Goal: Task Accomplishment & Management: Manage account settings

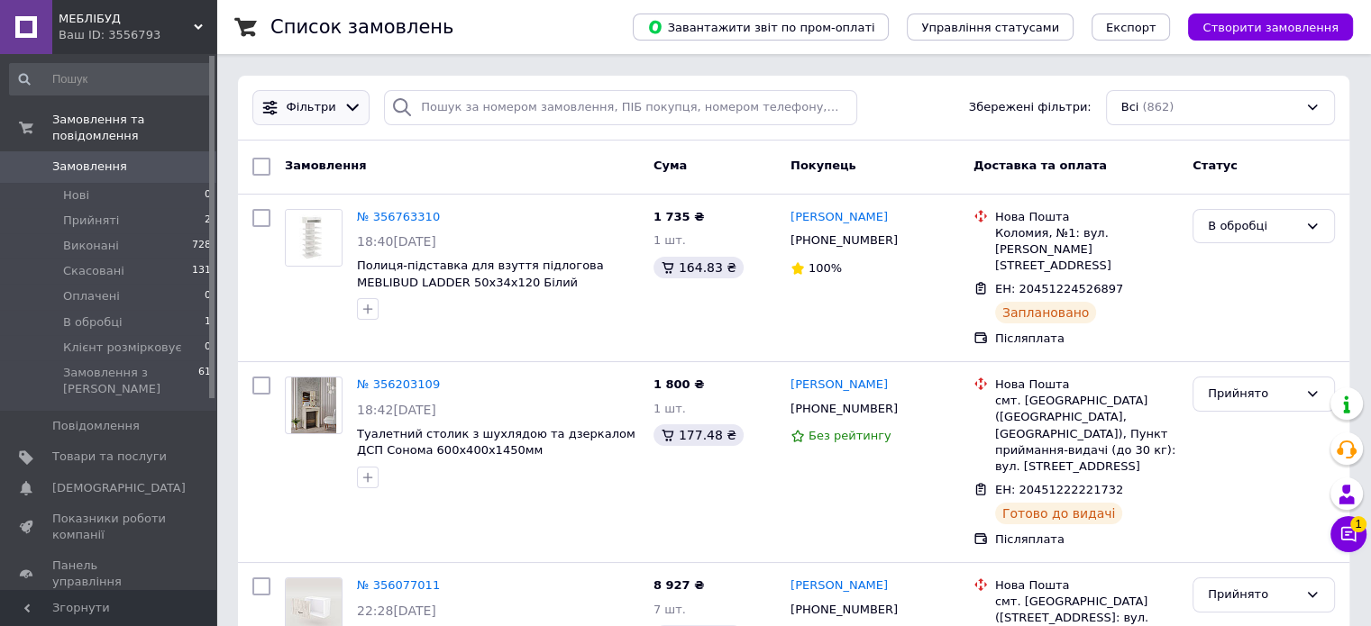
click at [344, 103] on icon at bounding box center [352, 107] width 19 height 19
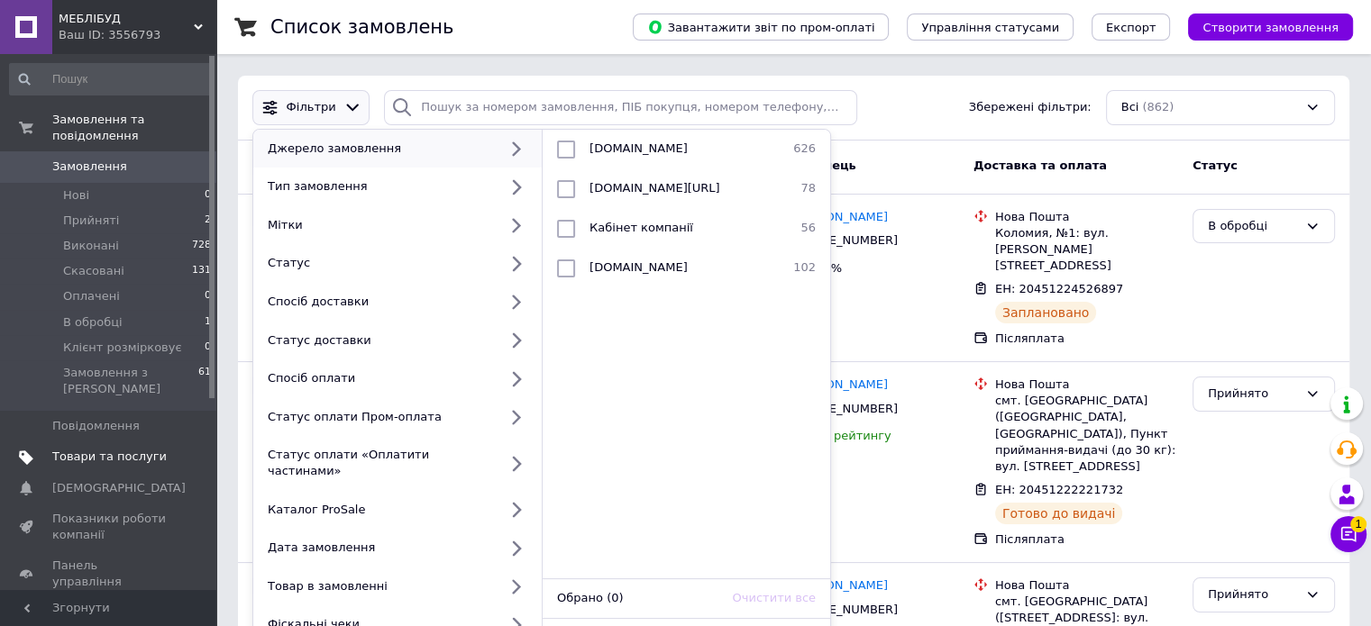
click at [72, 449] on span "Товари та послуги" at bounding box center [109, 457] width 114 height 16
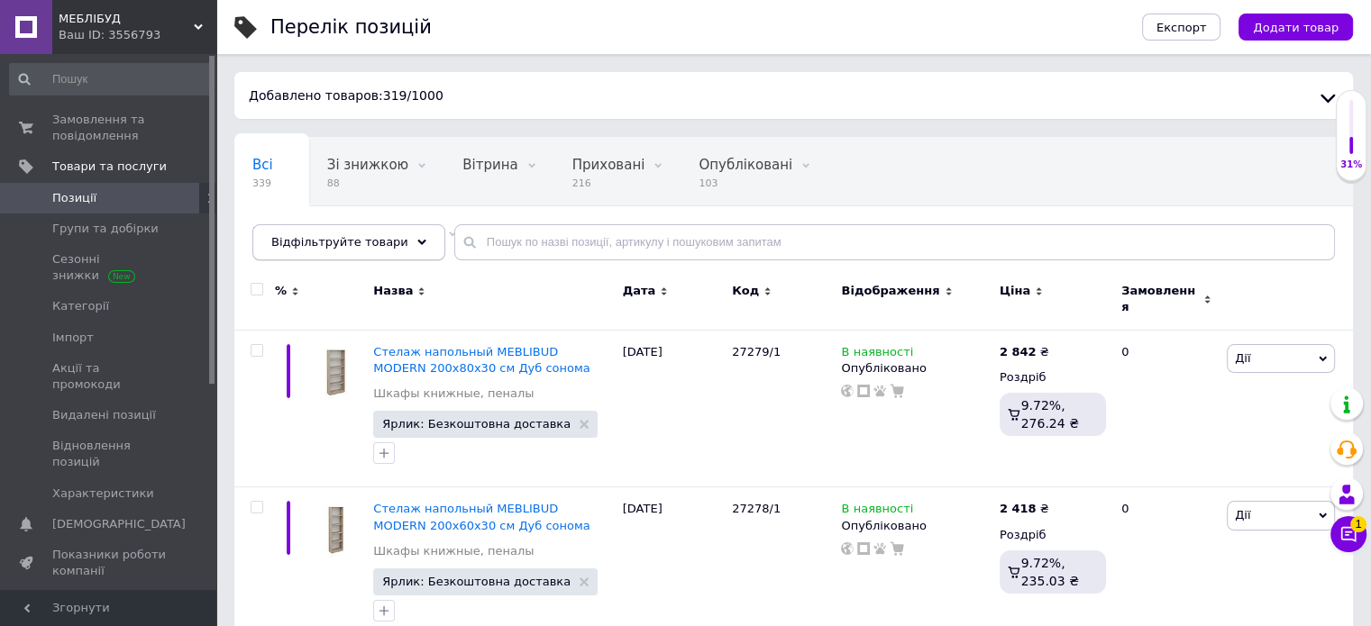
click at [417, 240] on icon at bounding box center [421, 242] width 9 height 9
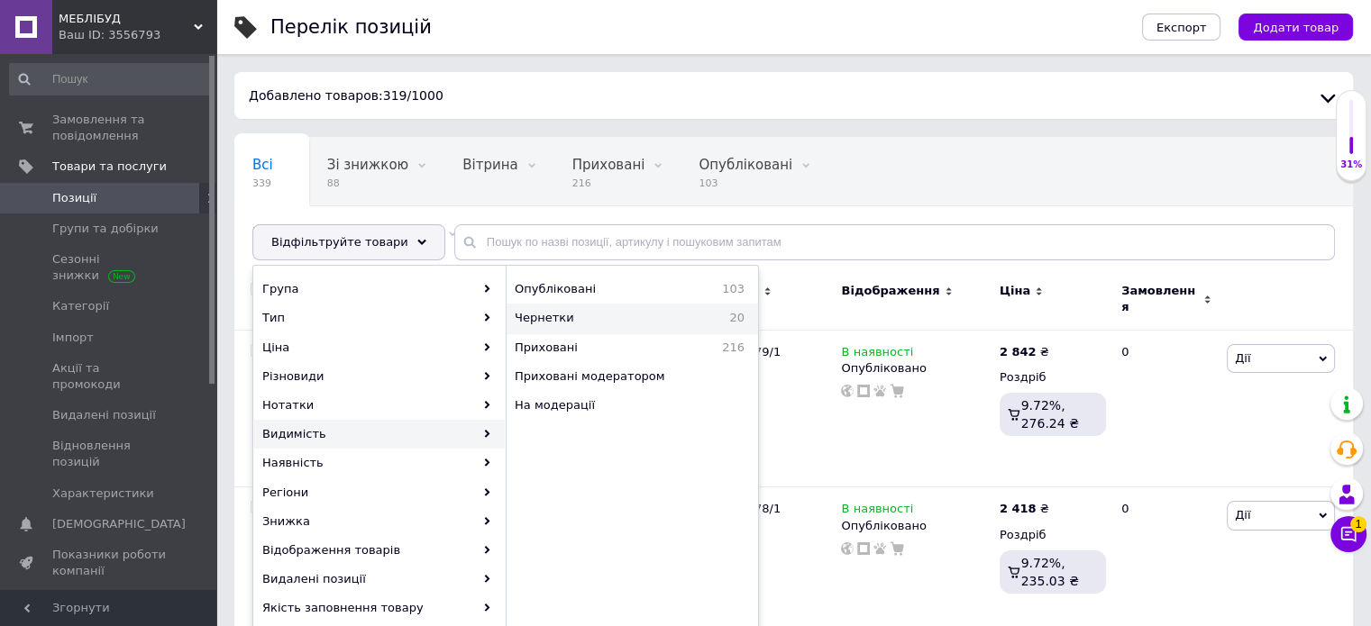
click at [560, 323] on span "Чернетки" at bounding box center [596, 318] width 163 height 16
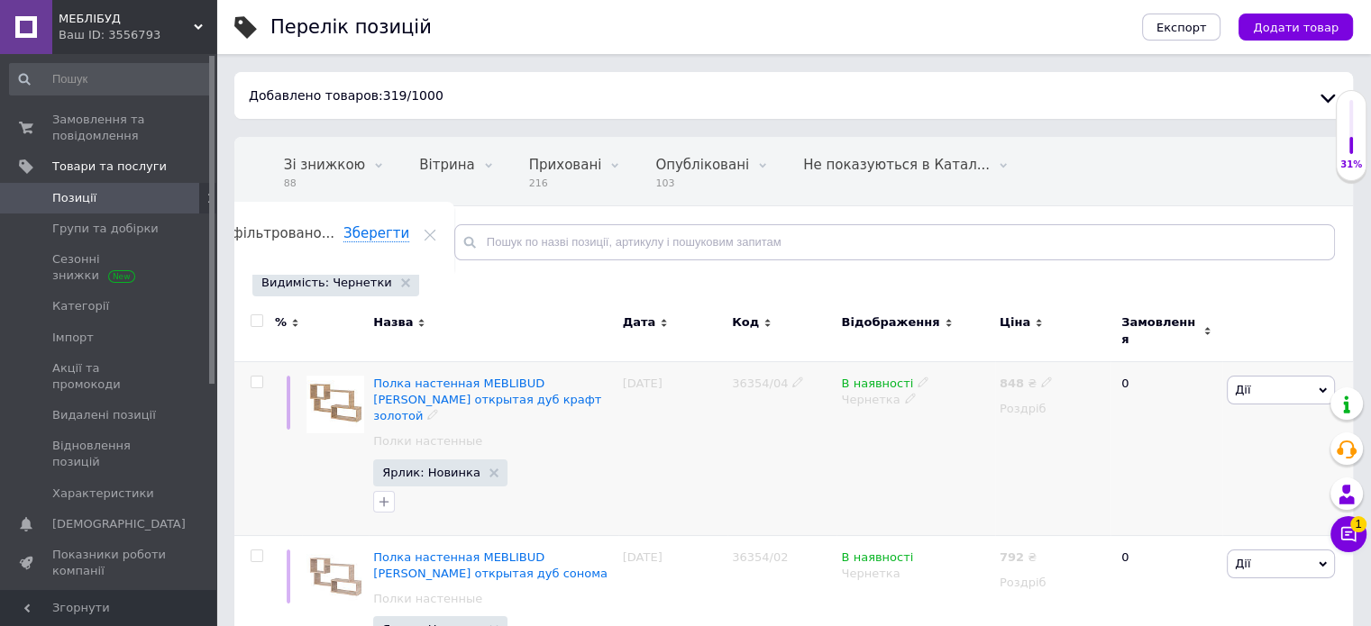
click at [1271, 385] on span "Дії" at bounding box center [1281, 390] width 108 height 29
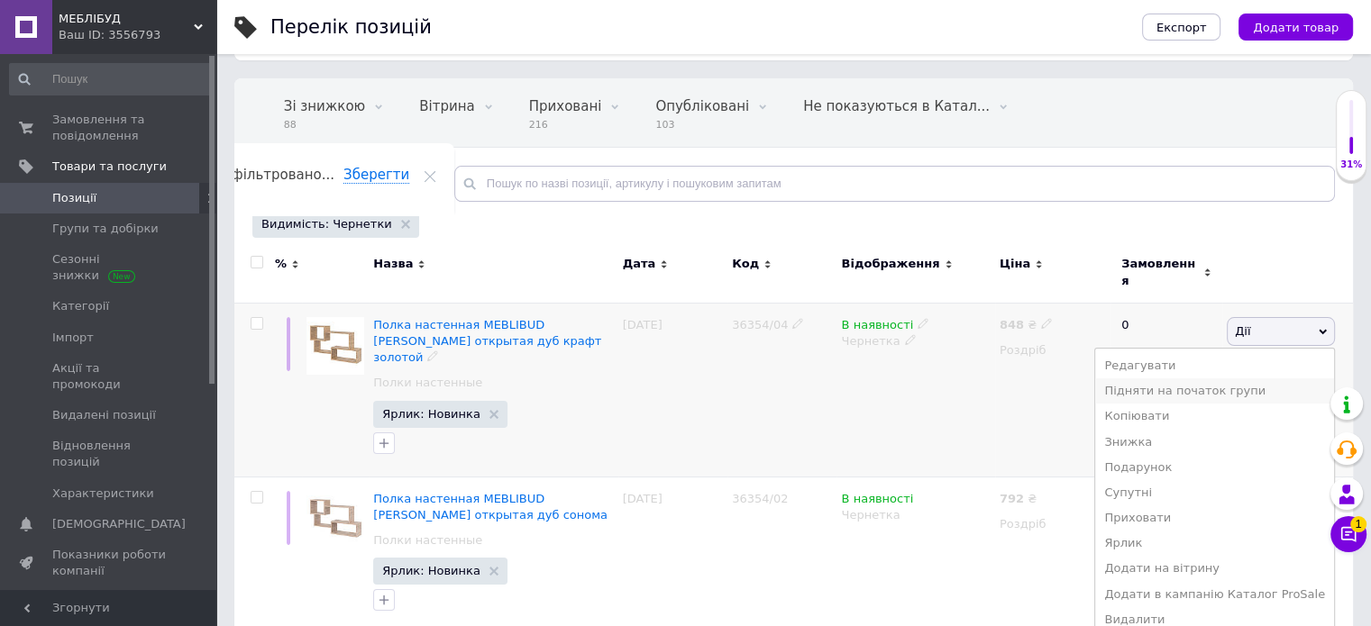
scroll to position [90, 0]
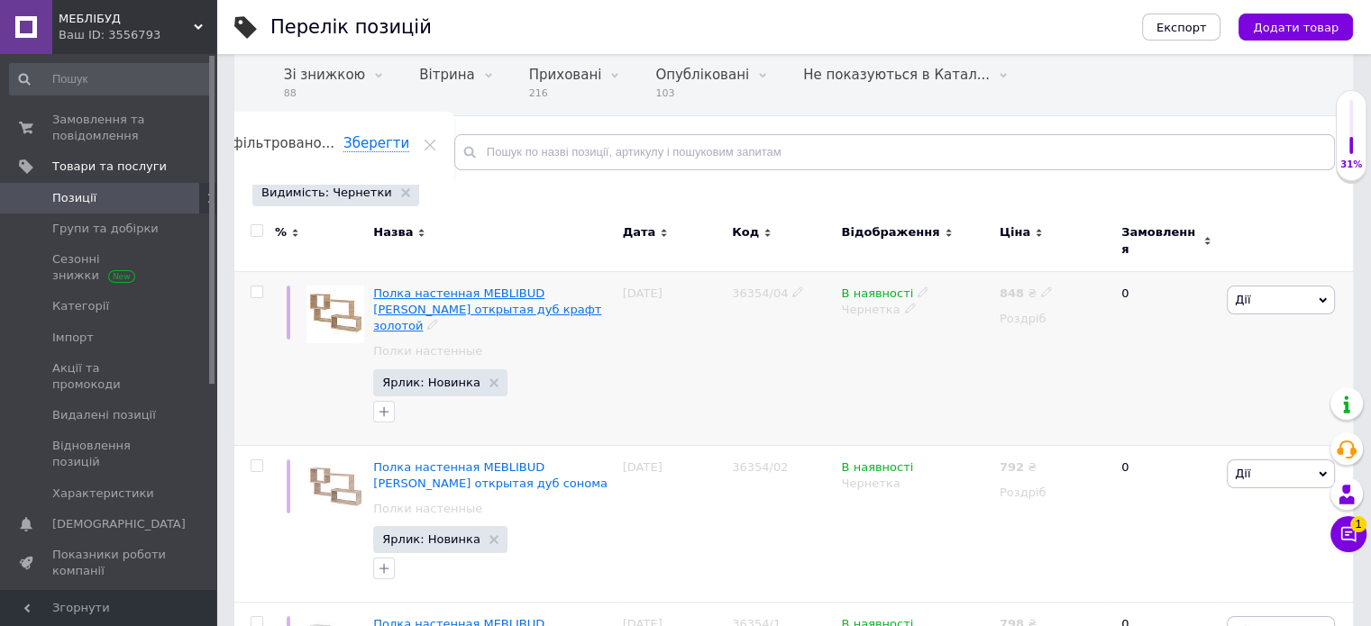
click at [456, 287] on span "Полка настенная MEBLIBUD [PERSON_NAME] открытая дуб крафт золотой" at bounding box center [487, 310] width 228 height 46
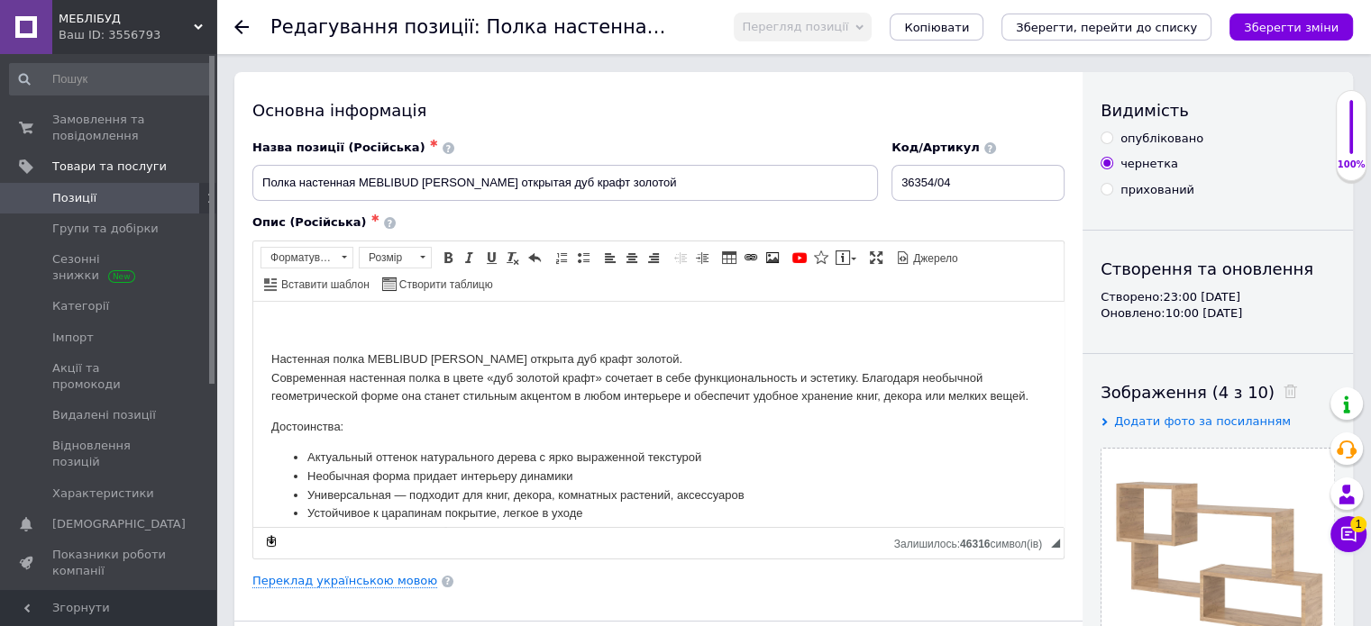
click at [1150, 138] on div "опубліковано" at bounding box center [1161, 139] width 83 height 16
click at [1112, 138] on input "опубліковано" at bounding box center [1106, 138] width 12 height 12
radio input "true"
click at [1124, 29] on icon "Зберегти, перейти до списку" at bounding box center [1106, 28] width 181 height 14
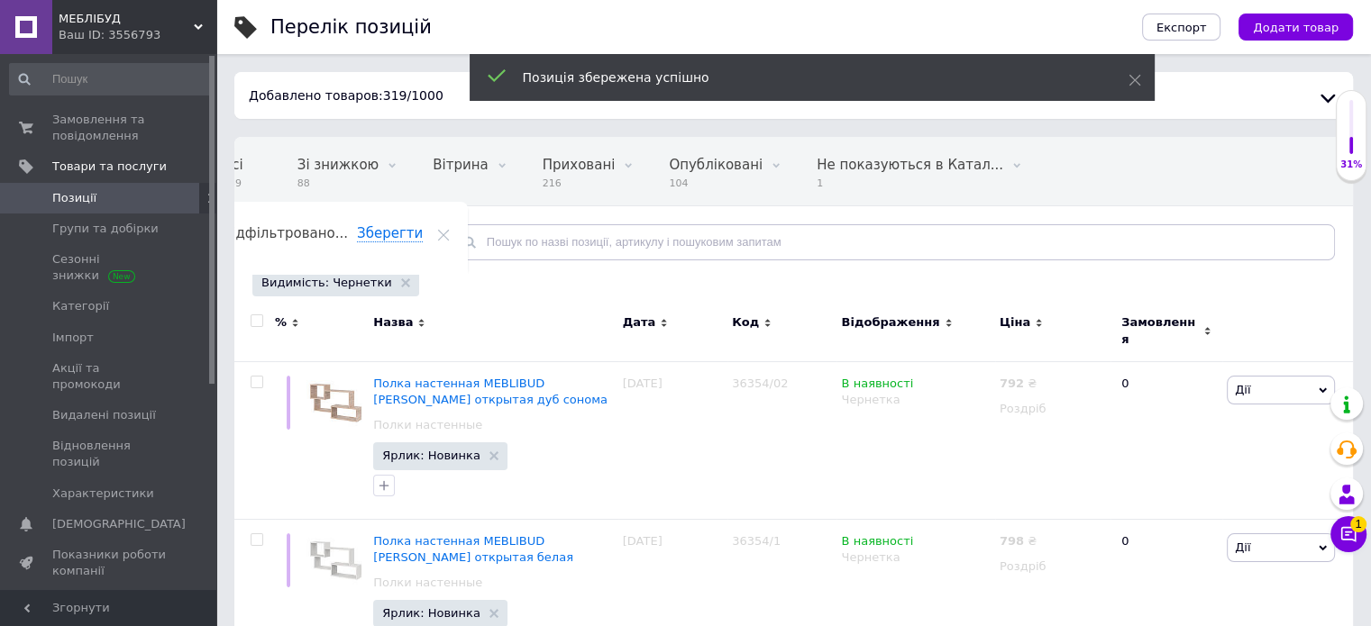
scroll to position [0, 43]
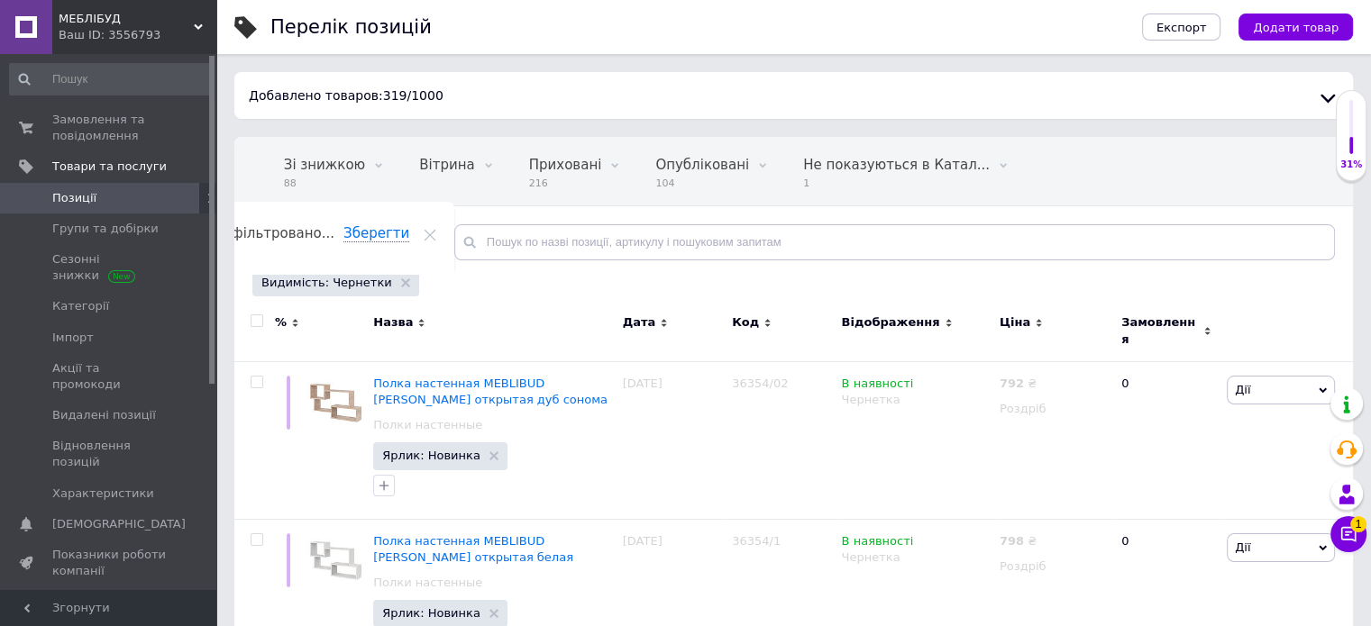
click at [257, 321] on input "checkbox" at bounding box center [257, 321] width 12 height 12
checkbox input "true"
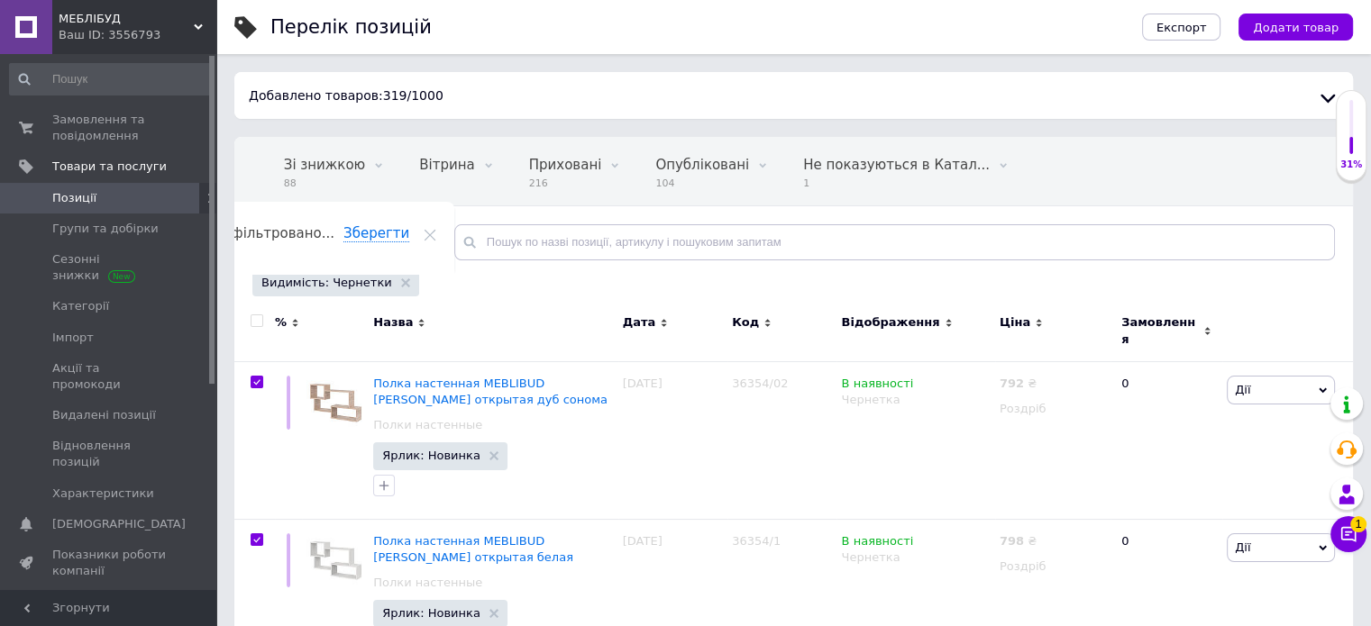
checkbox input "true"
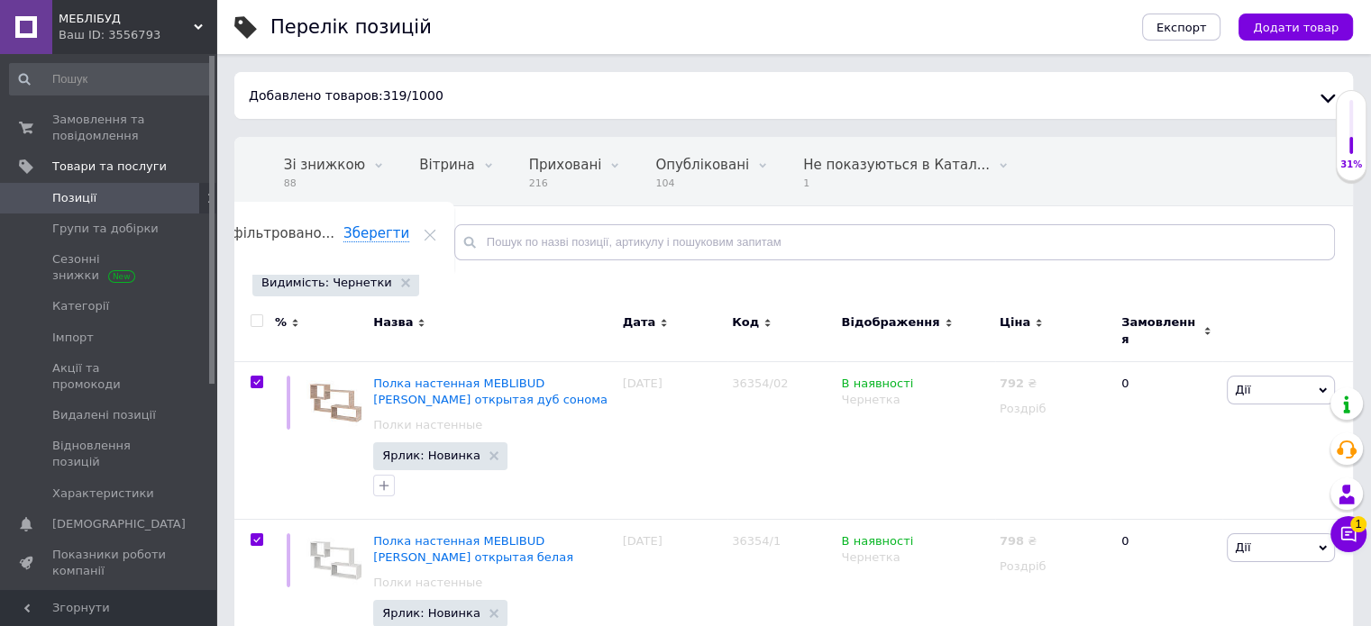
checkbox input "true"
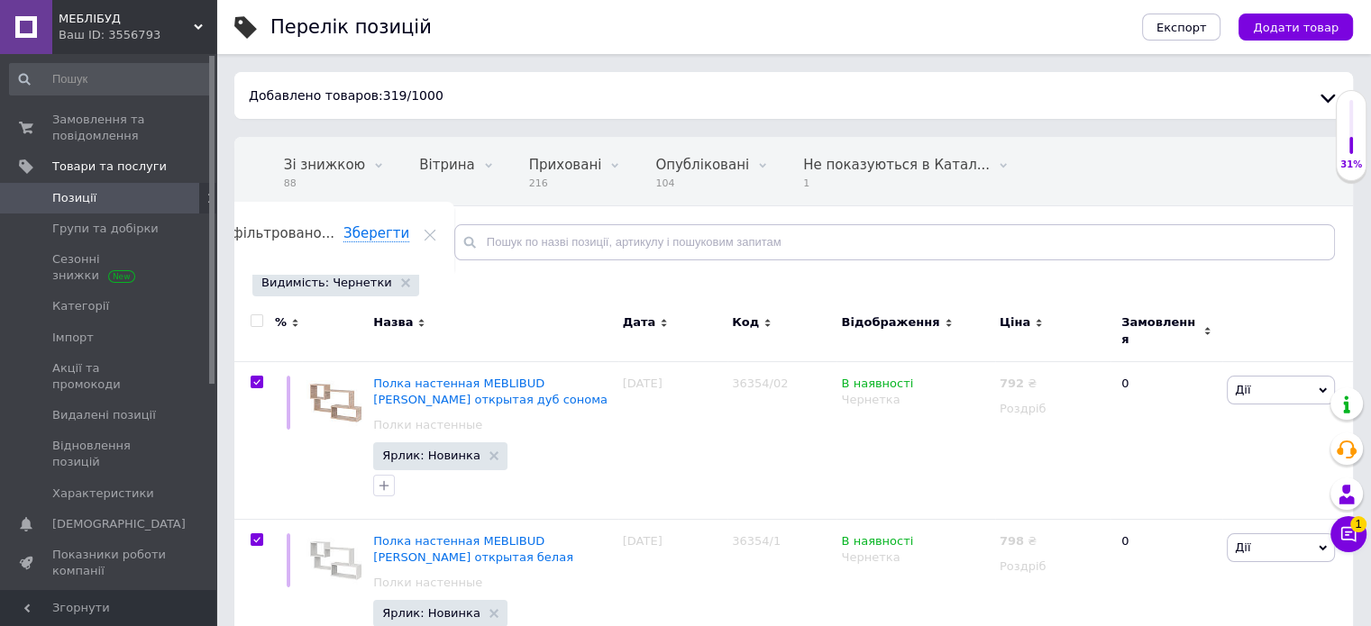
checkbox input "true"
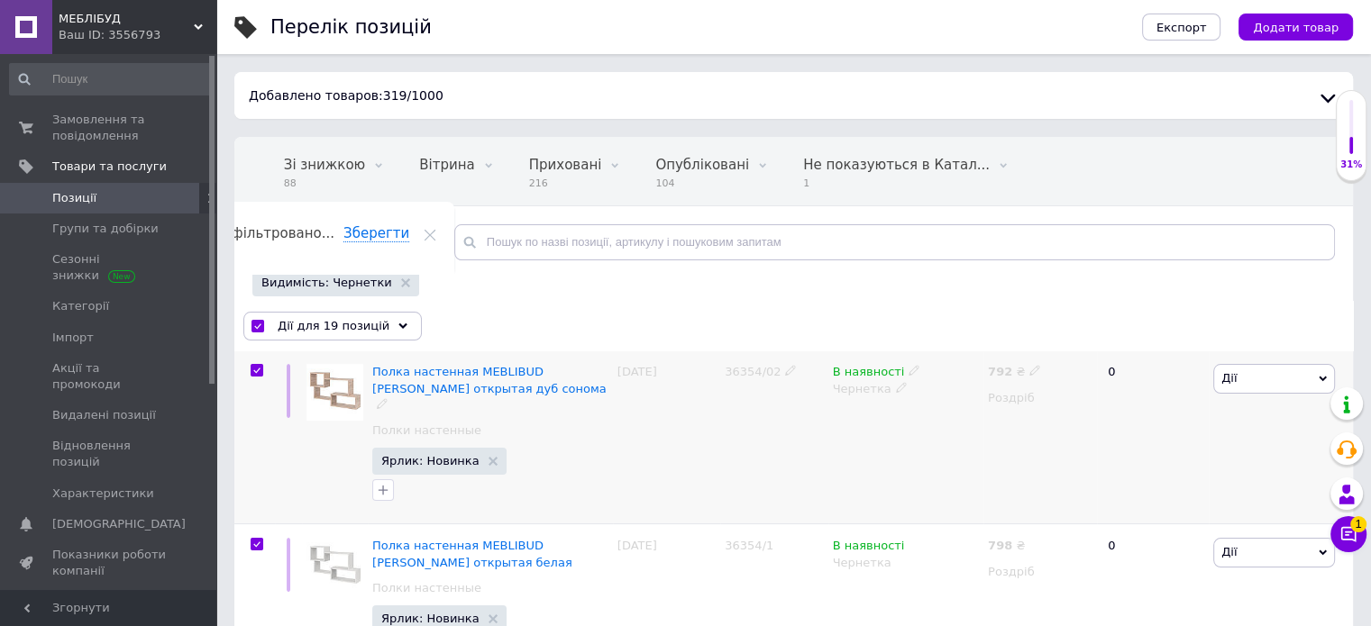
click at [1320, 376] on icon at bounding box center [1323, 379] width 8 height 8
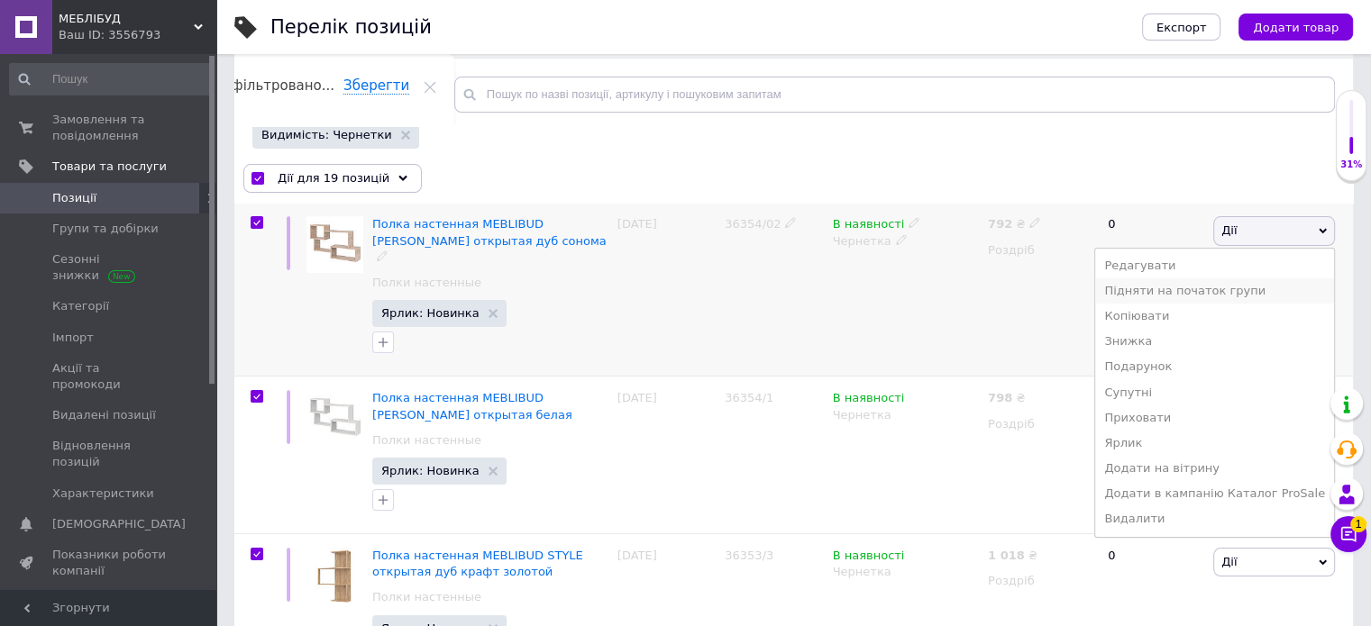
scroll to position [180, 0]
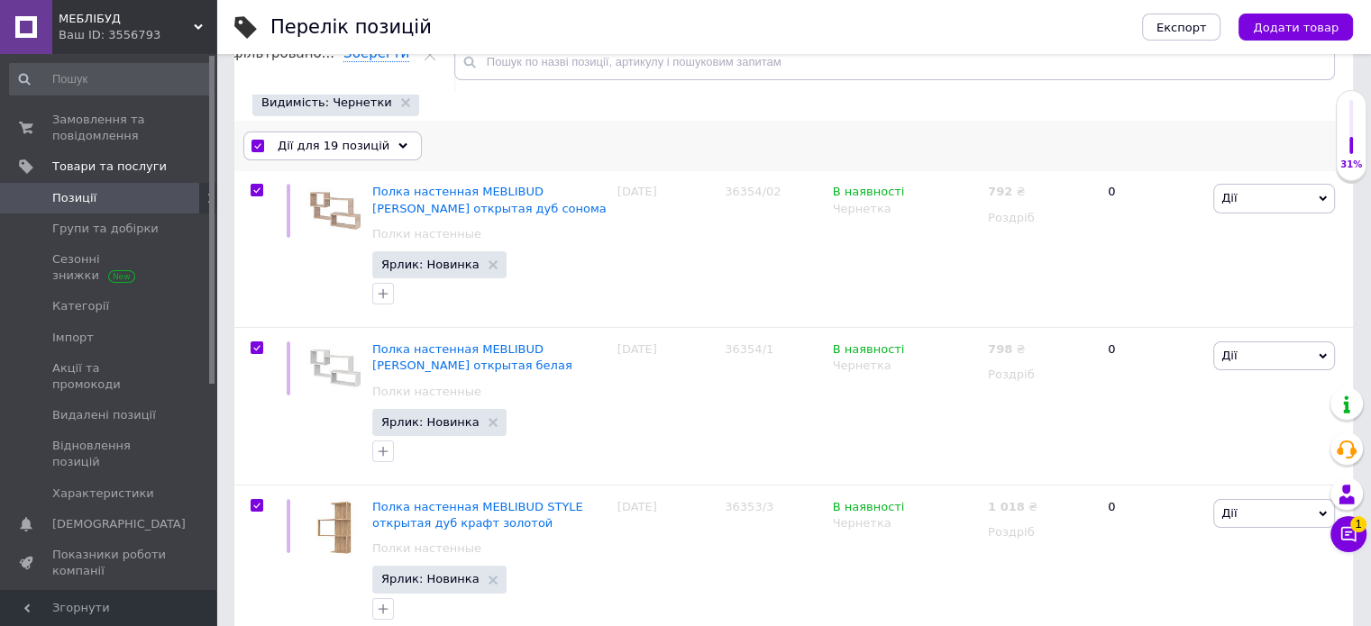
click at [255, 144] on input "checkbox" at bounding box center [257, 147] width 12 height 12
checkbox input "false"
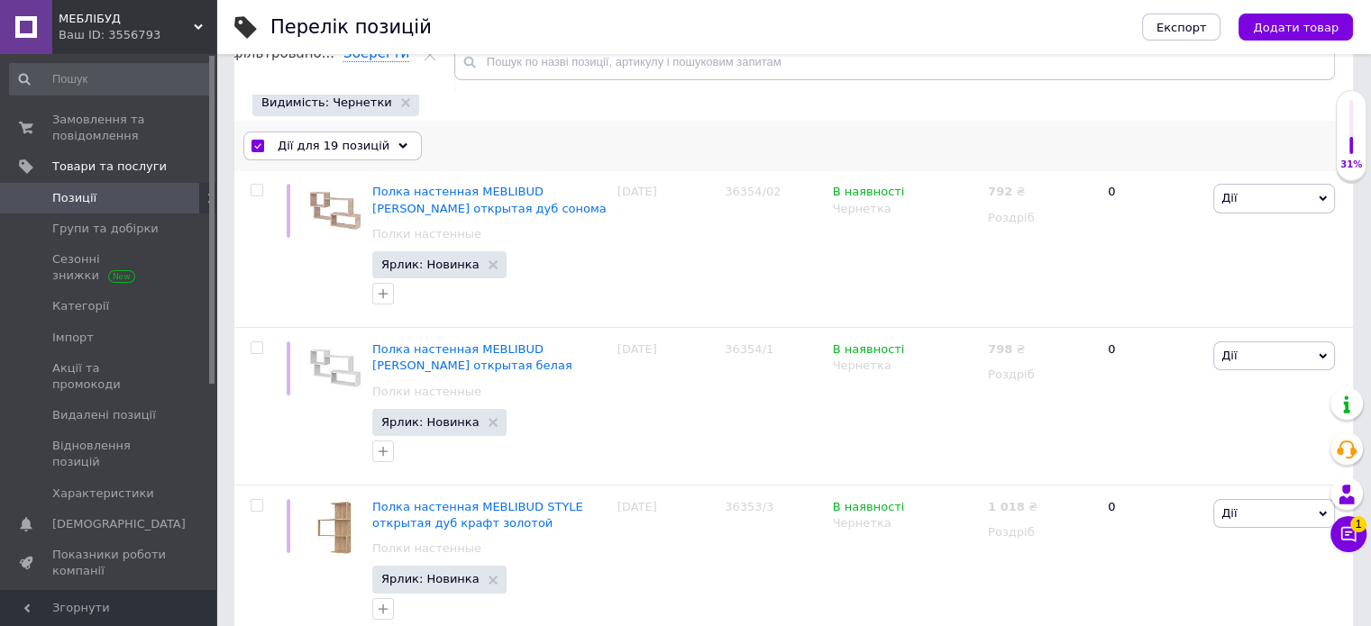
checkbox input "false"
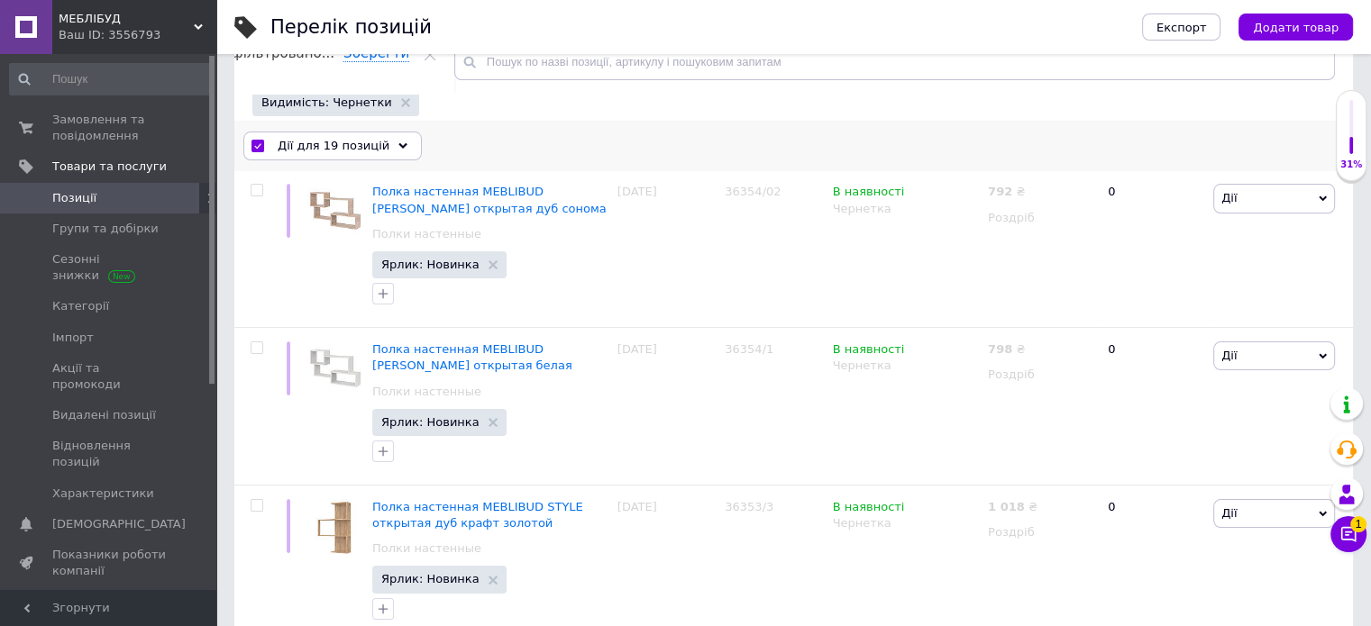
checkbox input "false"
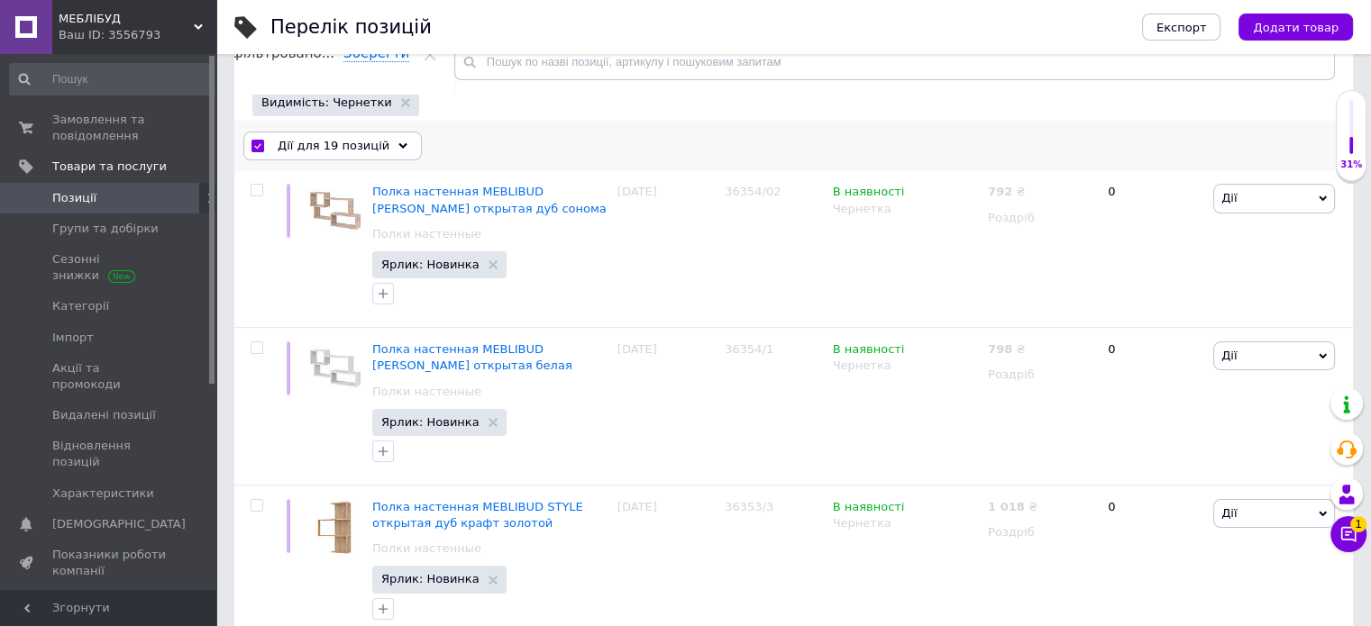
checkbox input "false"
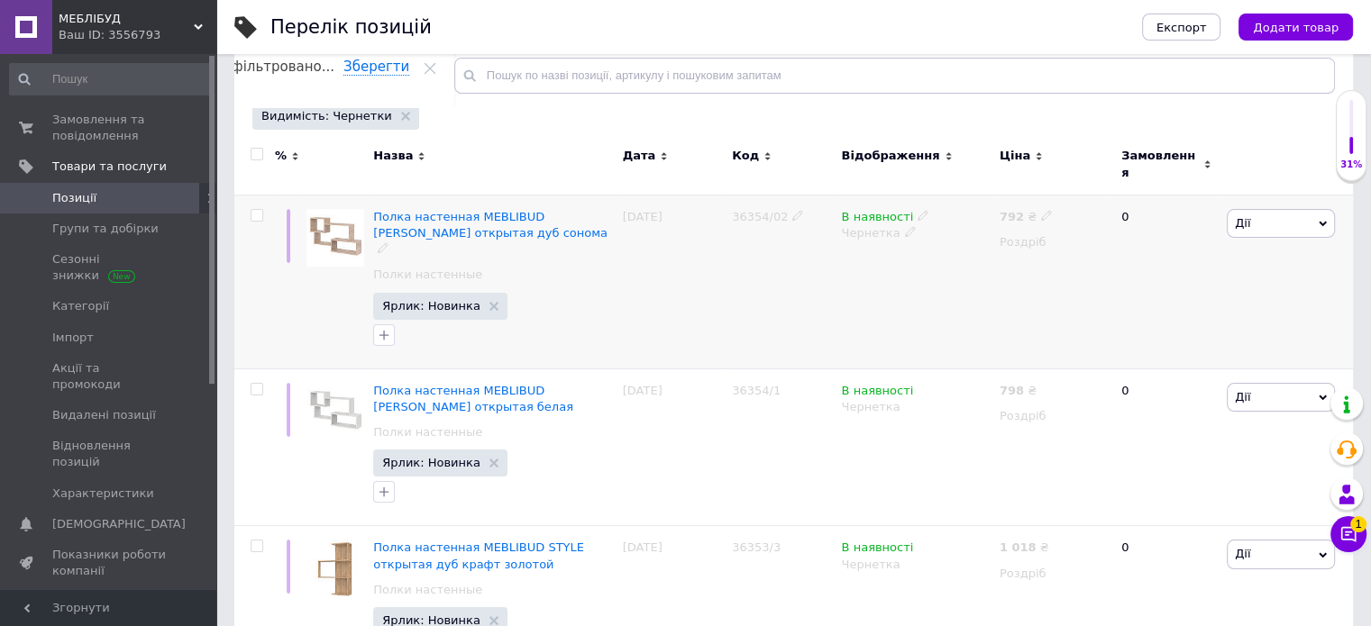
scroll to position [0, 0]
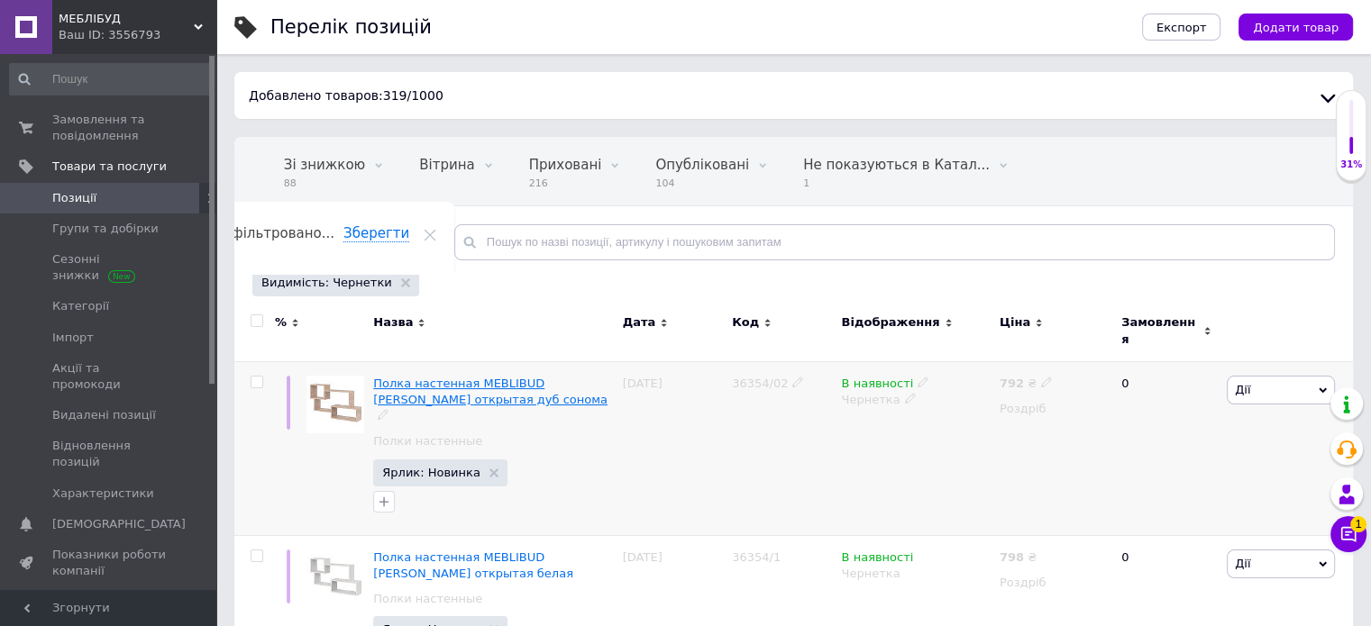
click at [432, 377] on span "Полка настенная MEBLIBUD [PERSON_NAME] открытая дуб сонома" at bounding box center [490, 392] width 234 height 30
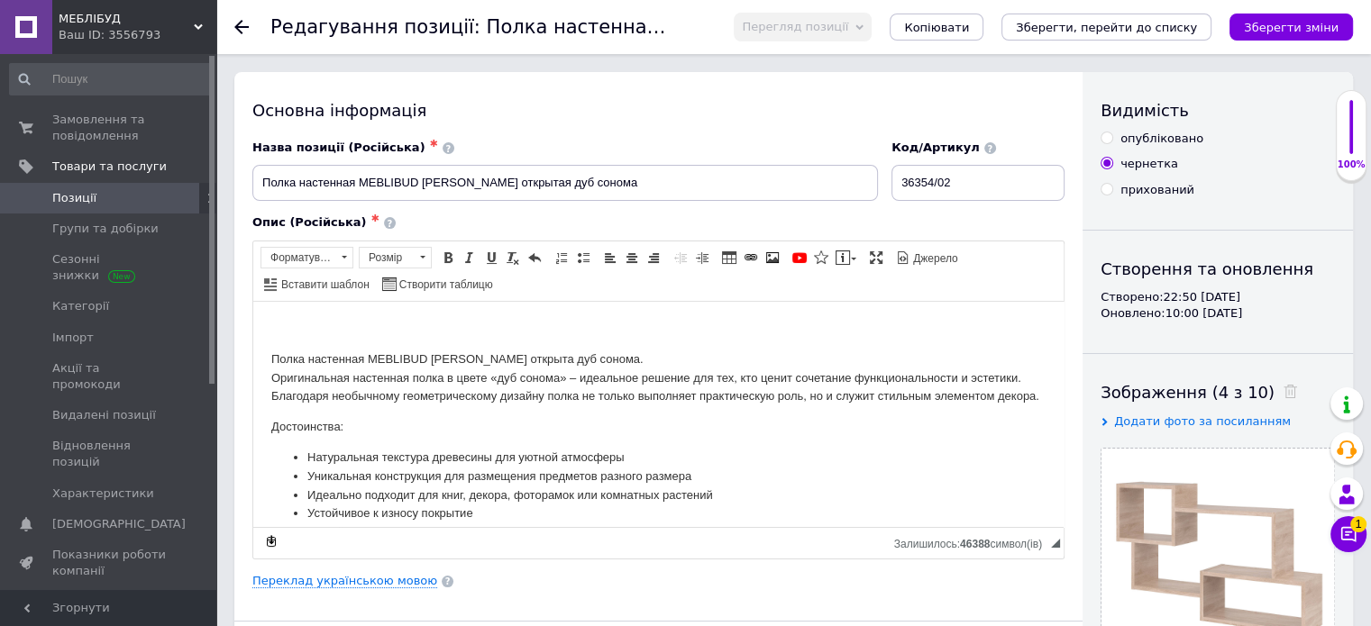
click at [1134, 141] on div "опубліковано" at bounding box center [1161, 139] width 83 height 16
click at [1112, 141] on input "опубліковано" at bounding box center [1106, 138] width 12 height 12
radio input "true"
click at [1194, 28] on icon "Зберегти, перейти до списку" at bounding box center [1106, 28] width 181 height 14
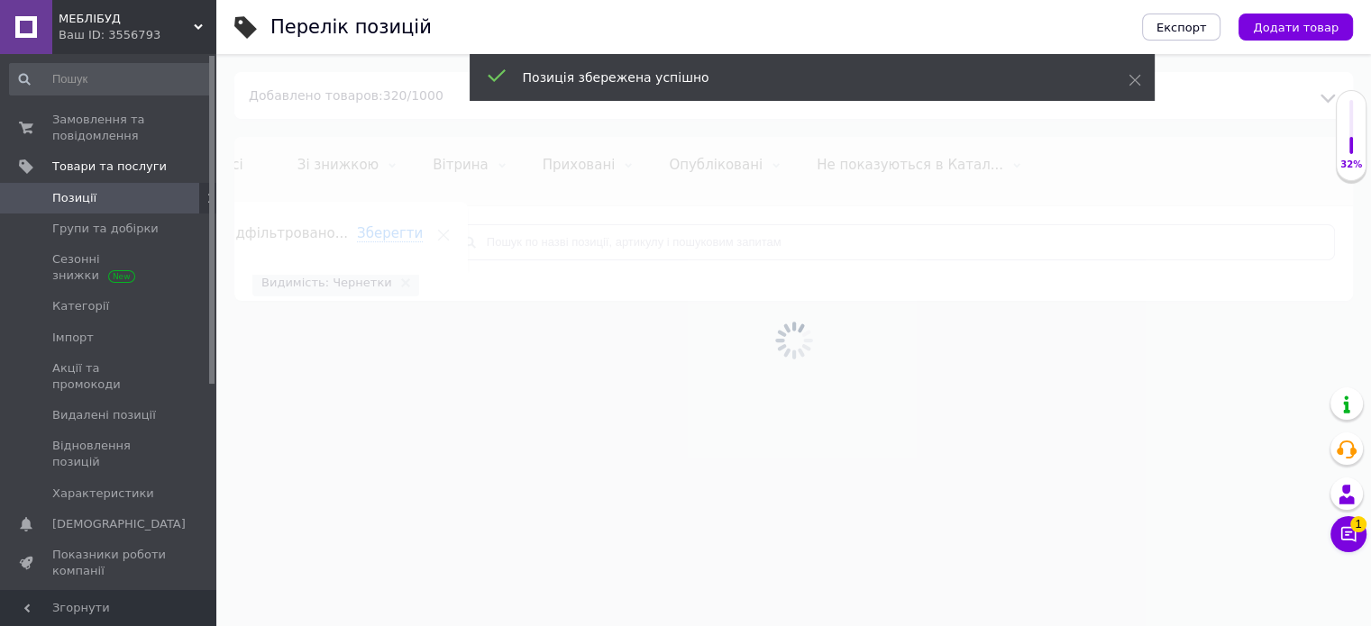
scroll to position [0, 43]
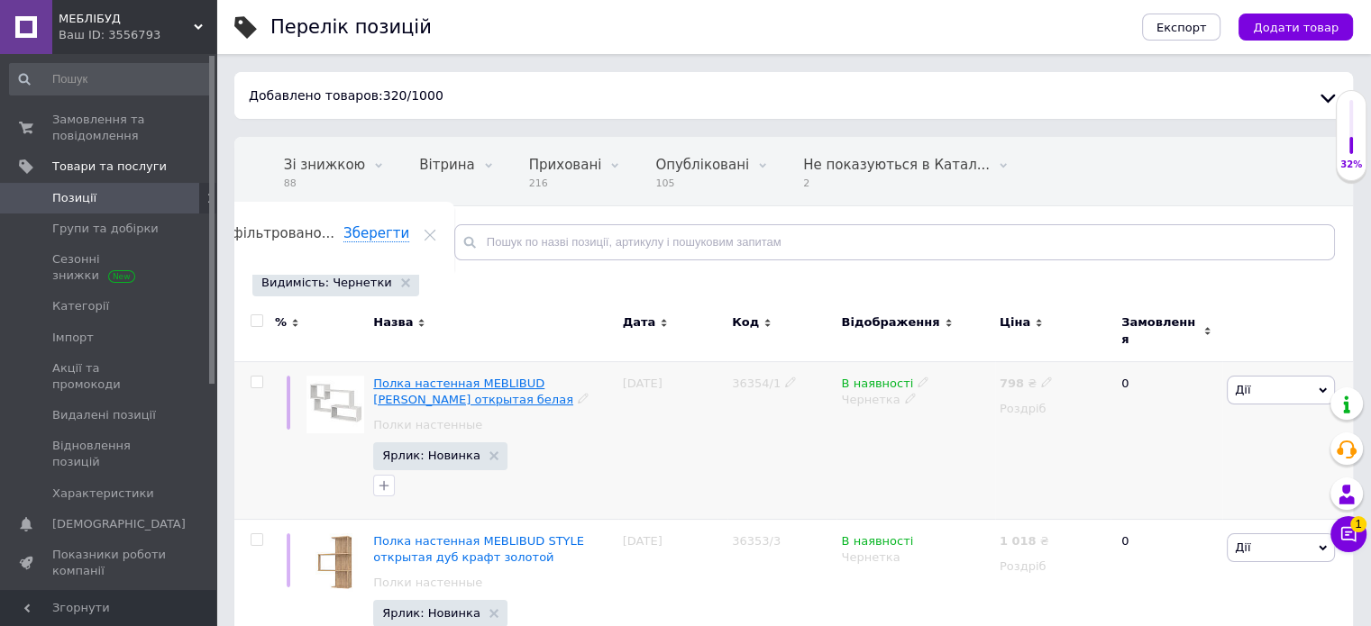
click at [454, 377] on span "Полка настенная MEBLIBUD [PERSON_NAME] открытая белая" at bounding box center [473, 392] width 200 height 30
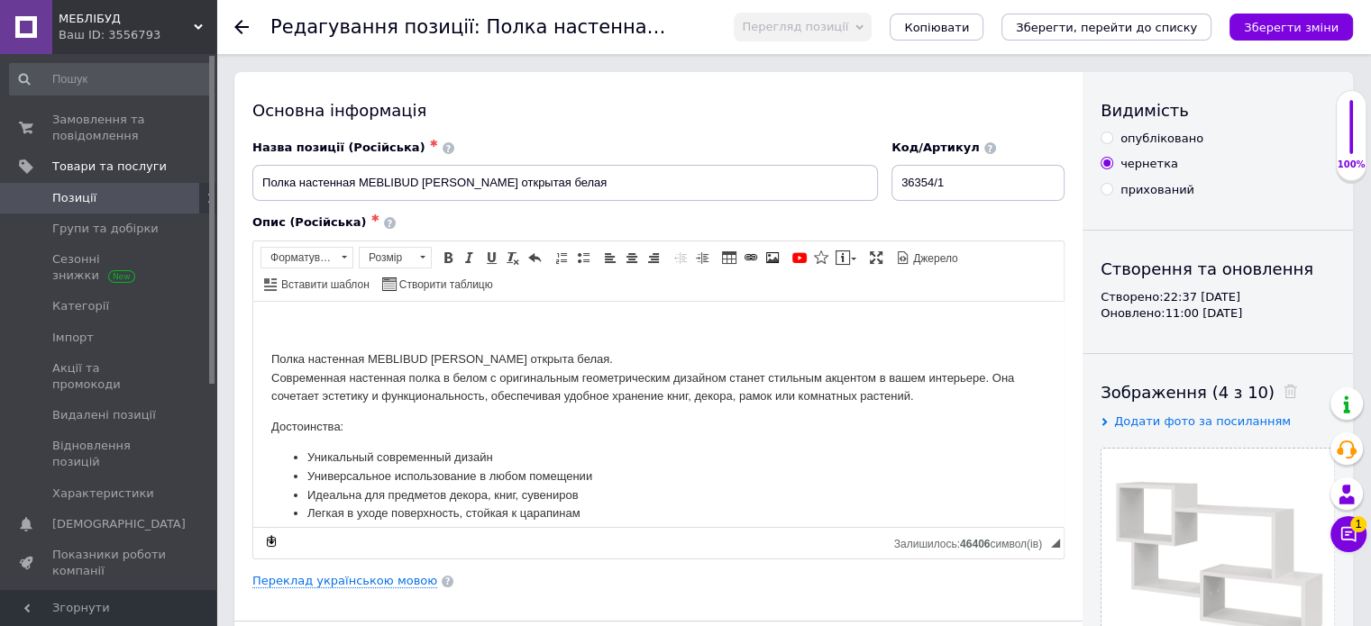
click at [1164, 134] on div "опубліковано" at bounding box center [1161, 139] width 83 height 16
click at [1112, 134] on input "опубліковано" at bounding box center [1106, 138] width 12 height 12
radio input "true"
click at [1131, 30] on icon "Зберегти, перейти до списку" at bounding box center [1106, 28] width 181 height 14
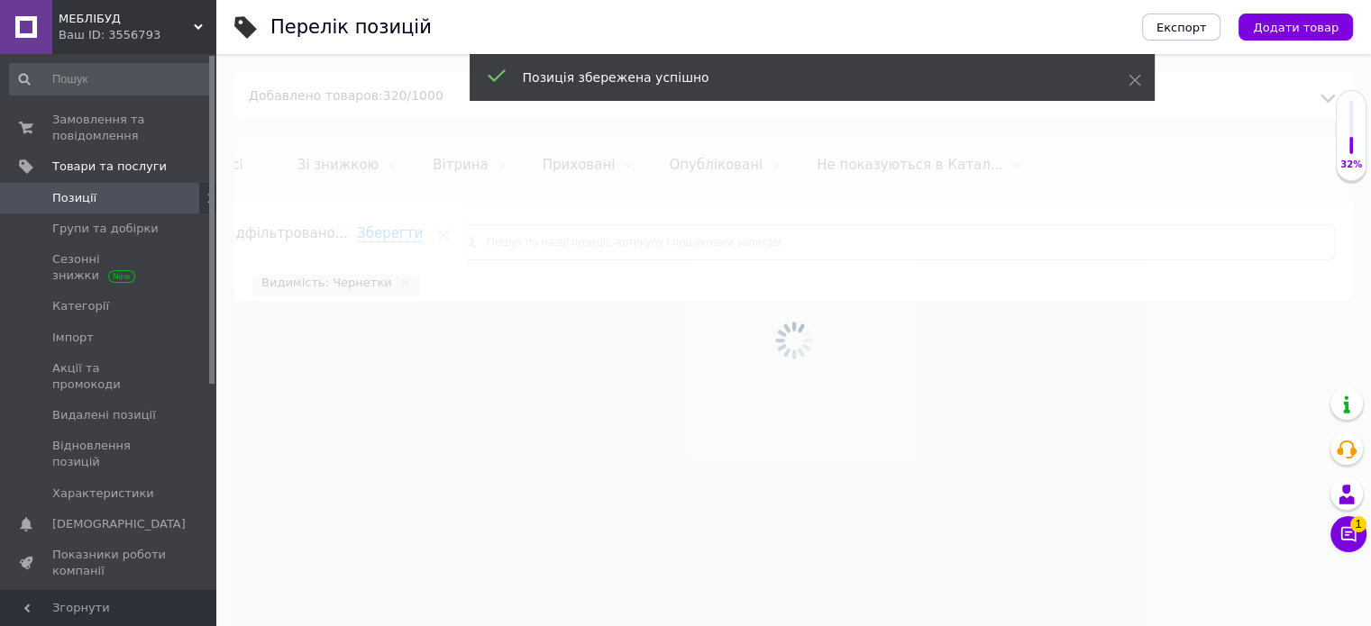
scroll to position [0, 43]
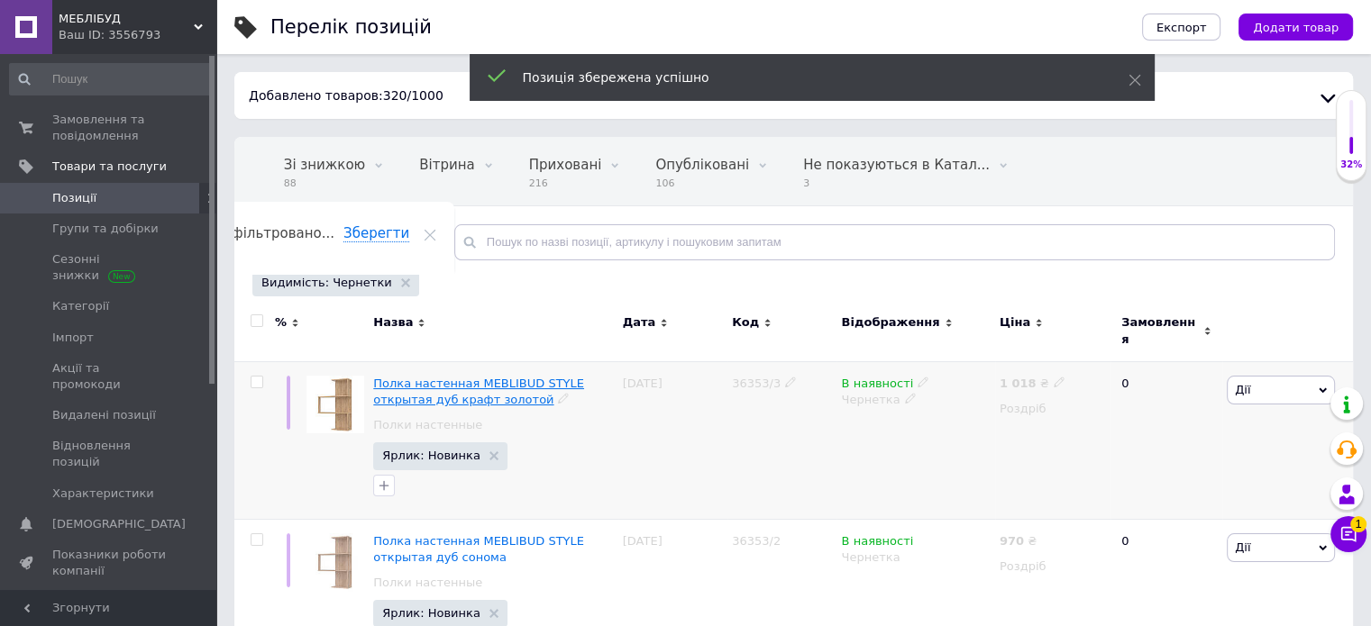
click at [447, 377] on span "Полка настенная MEBLIBUD STYLE открытая дуб крафт золотой" at bounding box center [478, 392] width 211 height 30
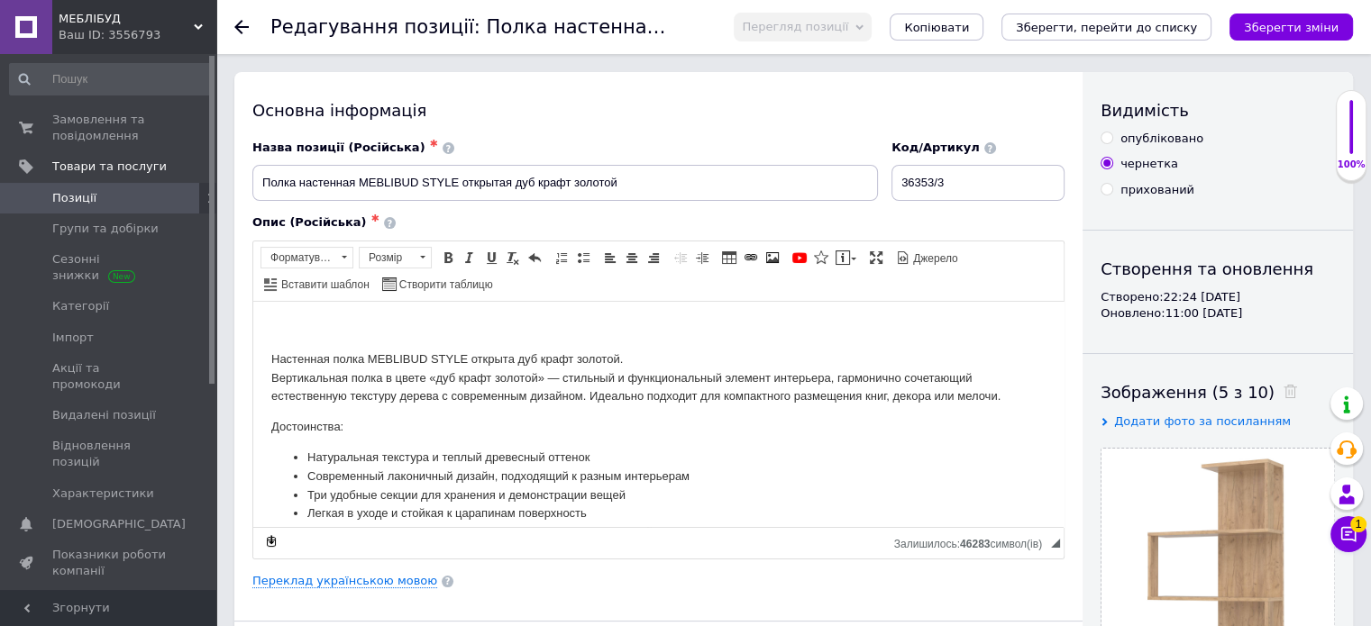
click at [1146, 135] on div "опубліковано" at bounding box center [1161, 139] width 83 height 16
click at [1112, 135] on input "опубліковано" at bounding box center [1106, 138] width 12 height 12
radio input "true"
click at [1193, 32] on icon "Зберегти, перейти до списку" at bounding box center [1106, 28] width 181 height 14
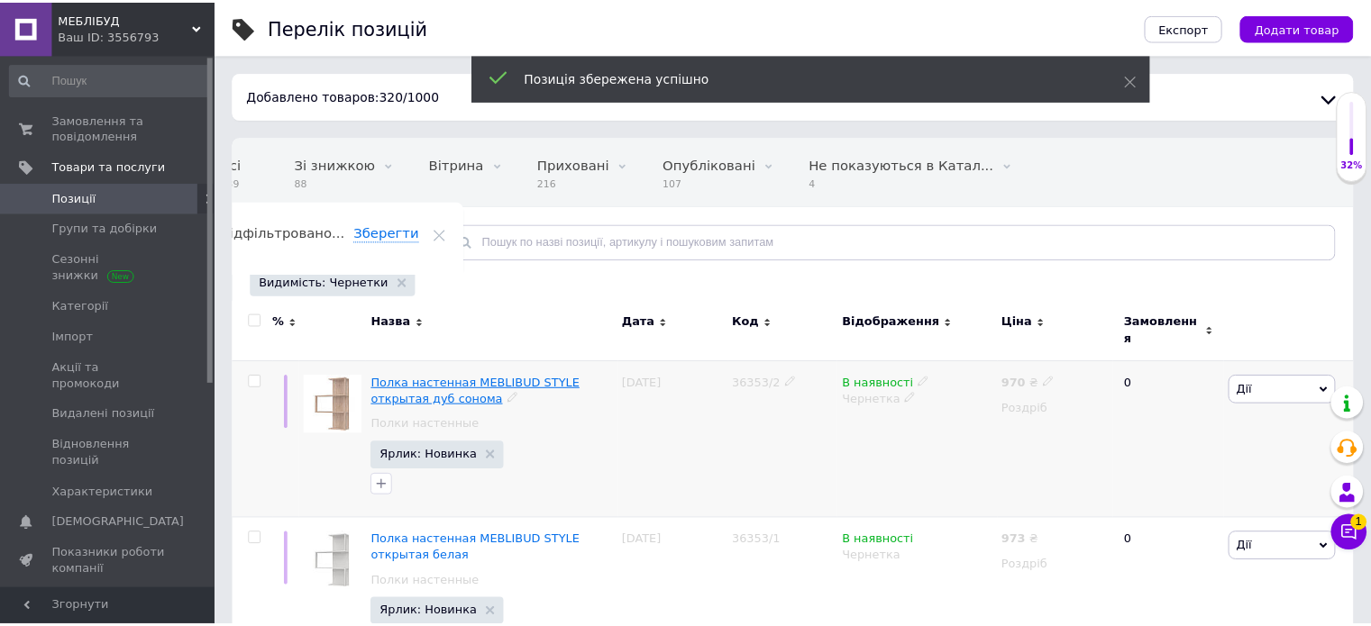
scroll to position [0, 43]
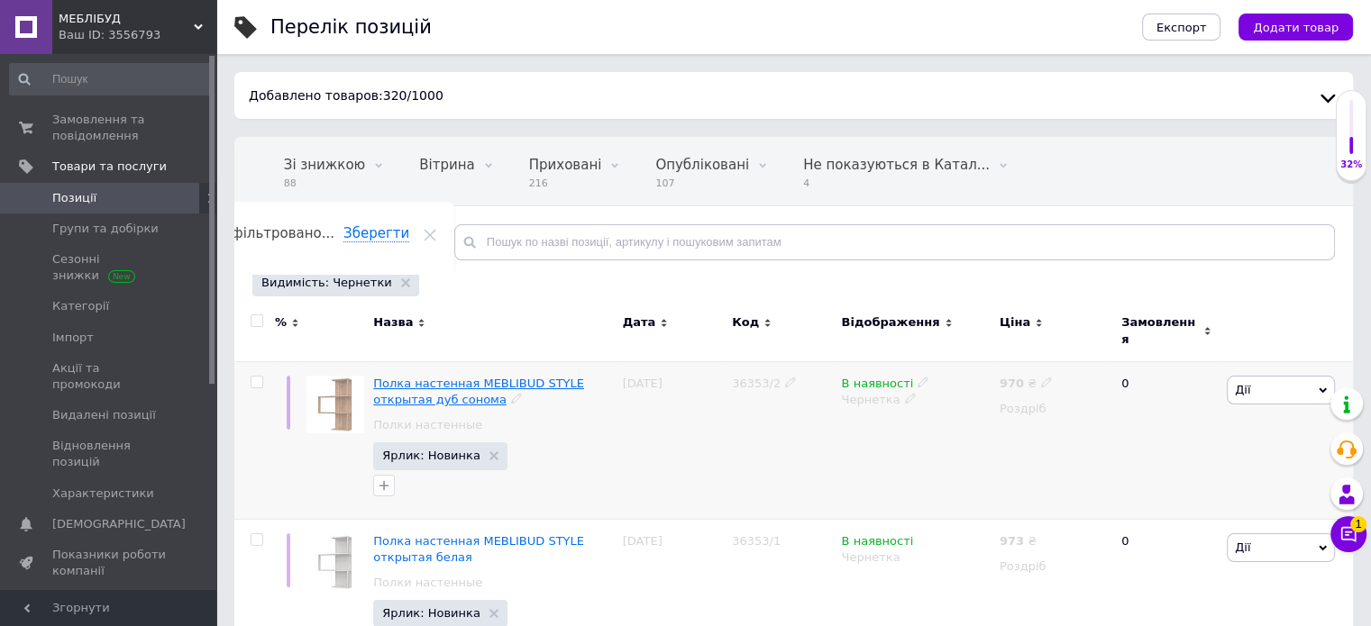
click at [393, 377] on span "Полка настенная MEBLIBUD STYLE открытая дуб сонома" at bounding box center [478, 392] width 211 height 30
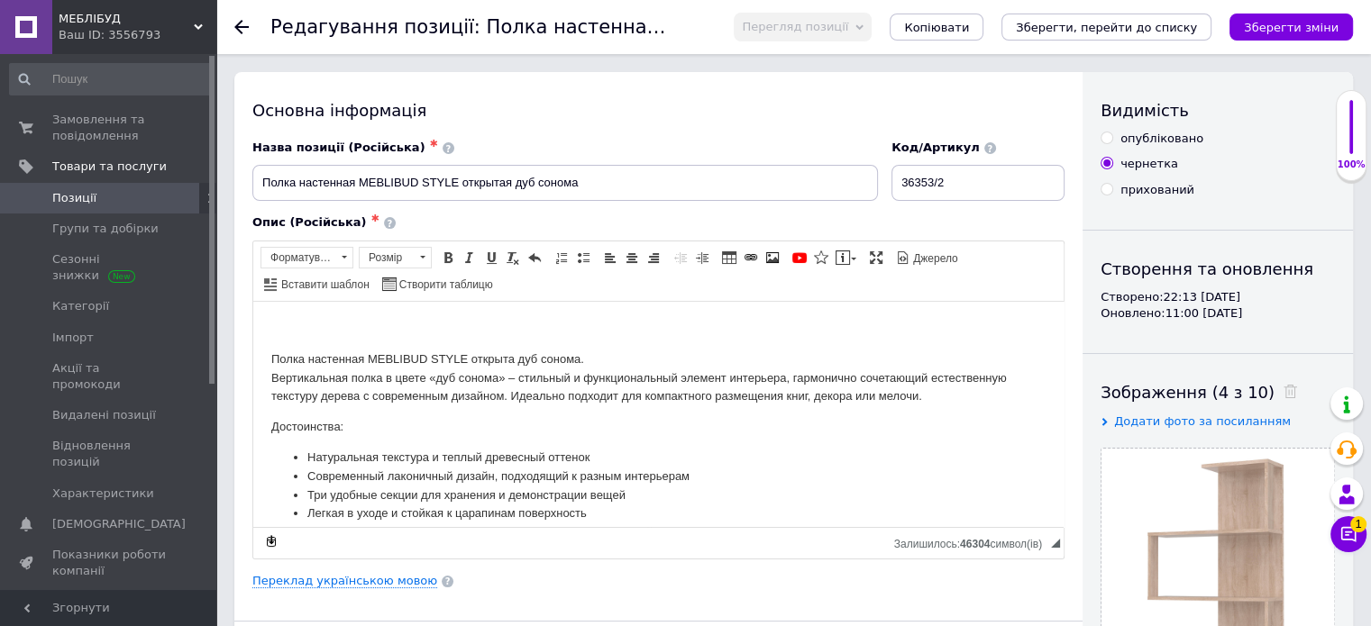
click at [1149, 139] on div "опубліковано" at bounding box center [1161, 139] width 83 height 16
click at [1112, 139] on input "опубліковано" at bounding box center [1106, 138] width 12 height 12
radio input "true"
click at [1134, 32] on icon "Зберегти, перейти до списку" at bounding box center [1106, 28] width 181 height 14
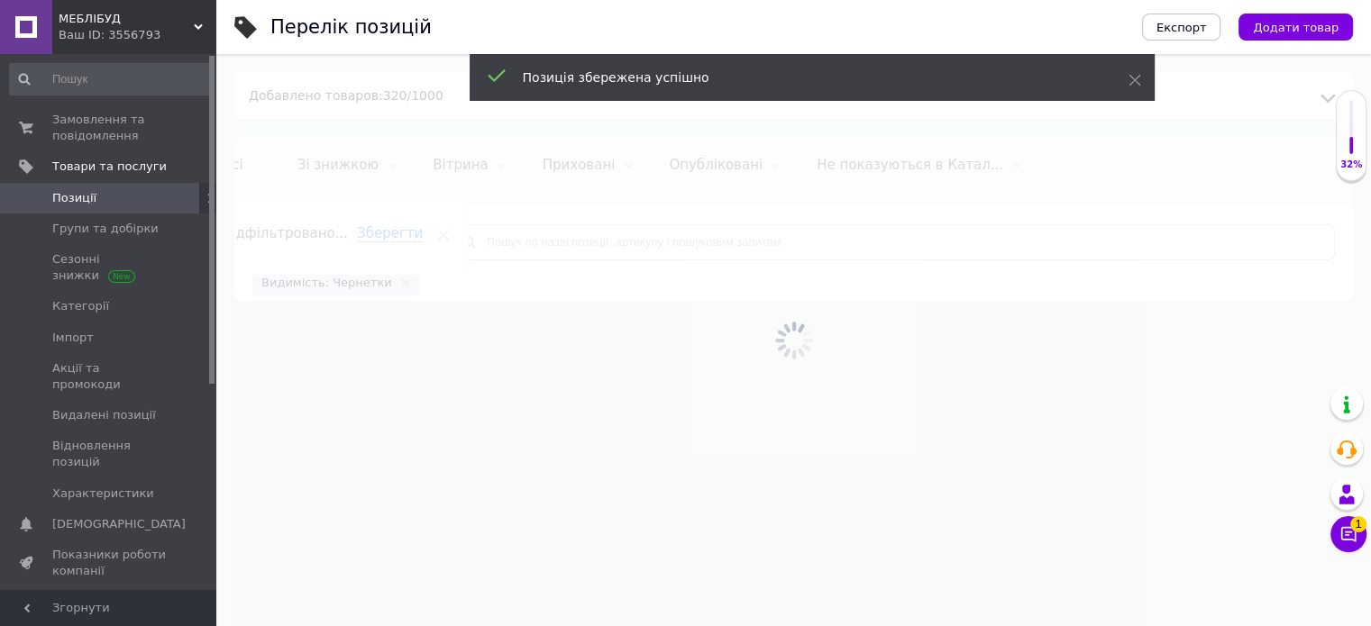
scroll to position [0, 43]
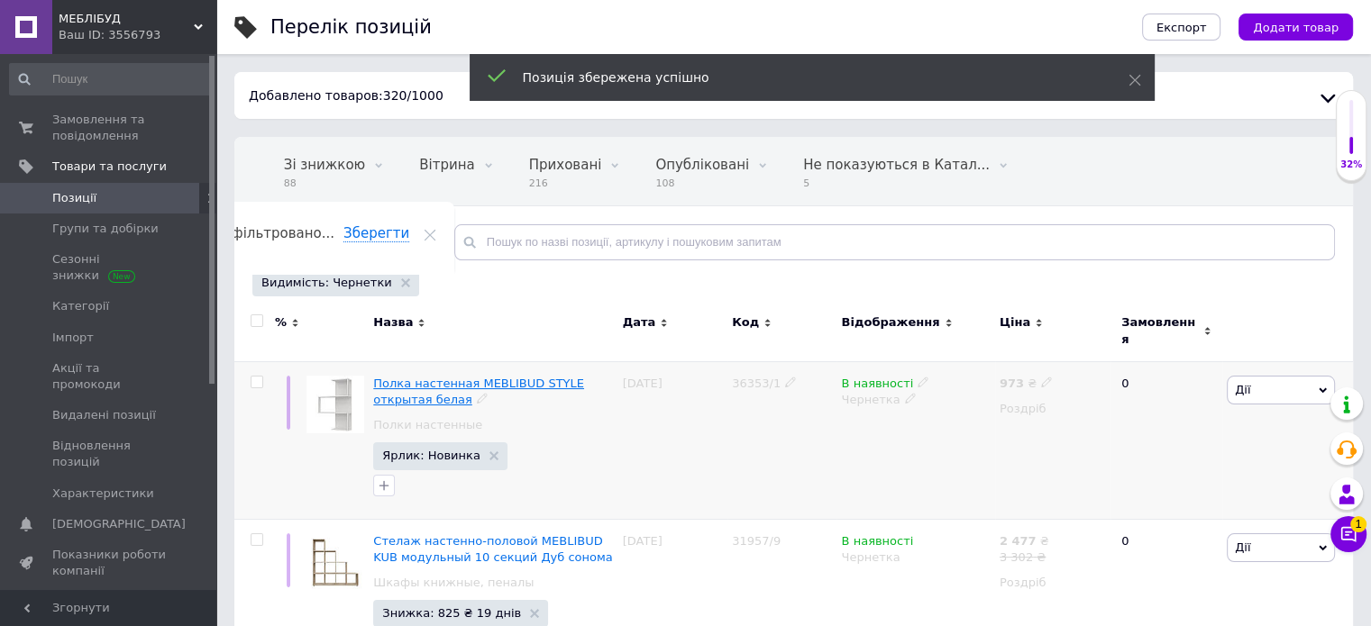
click at [433, 377] on span "Полка настенная MEBLIBUD STYLE открытая белая" at bounding box center [478, 392] width 211 height 30
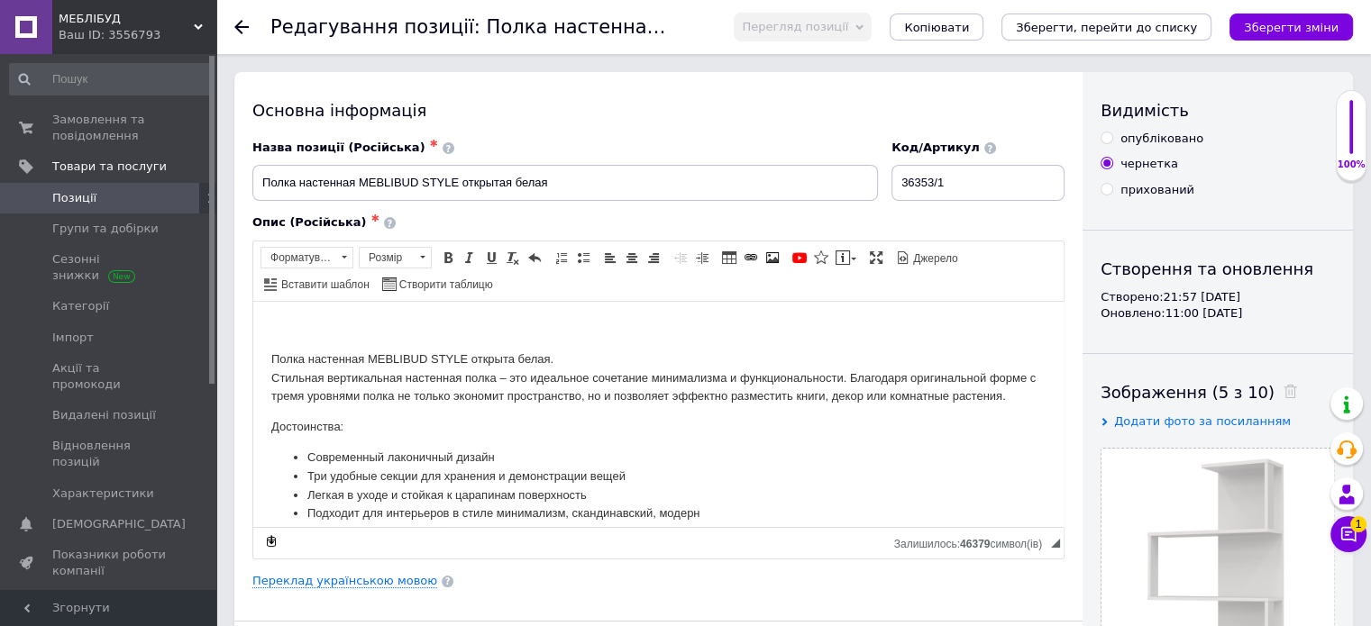
click at [1146, 140] on div "опубліковано" at bounding box center [1161, 139] width 83 height 16
click at [1112, 140] on input "опубліковано" at bounding box center [1106, 138] width 12 height 12
radio input "true"
click at [1102, 24] on icon "Зберегти, перейти до списку" at bounding box center [1106, 28] width 181 height 14
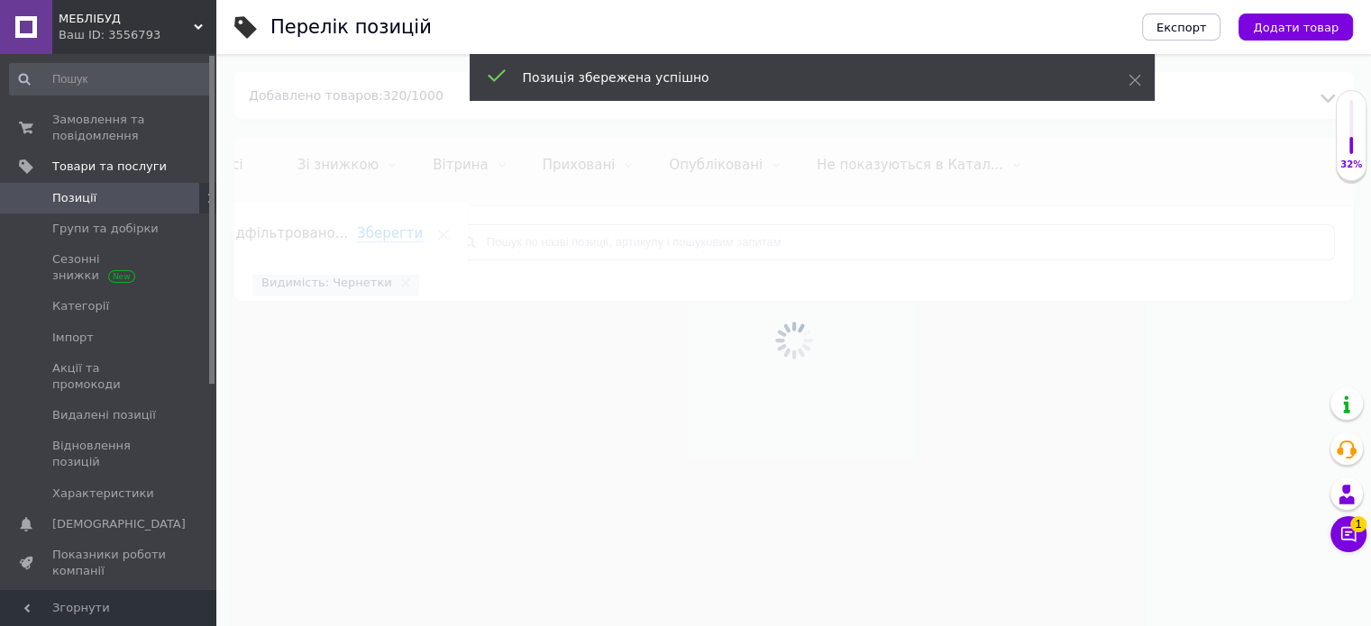
scroll to position [0, 43]
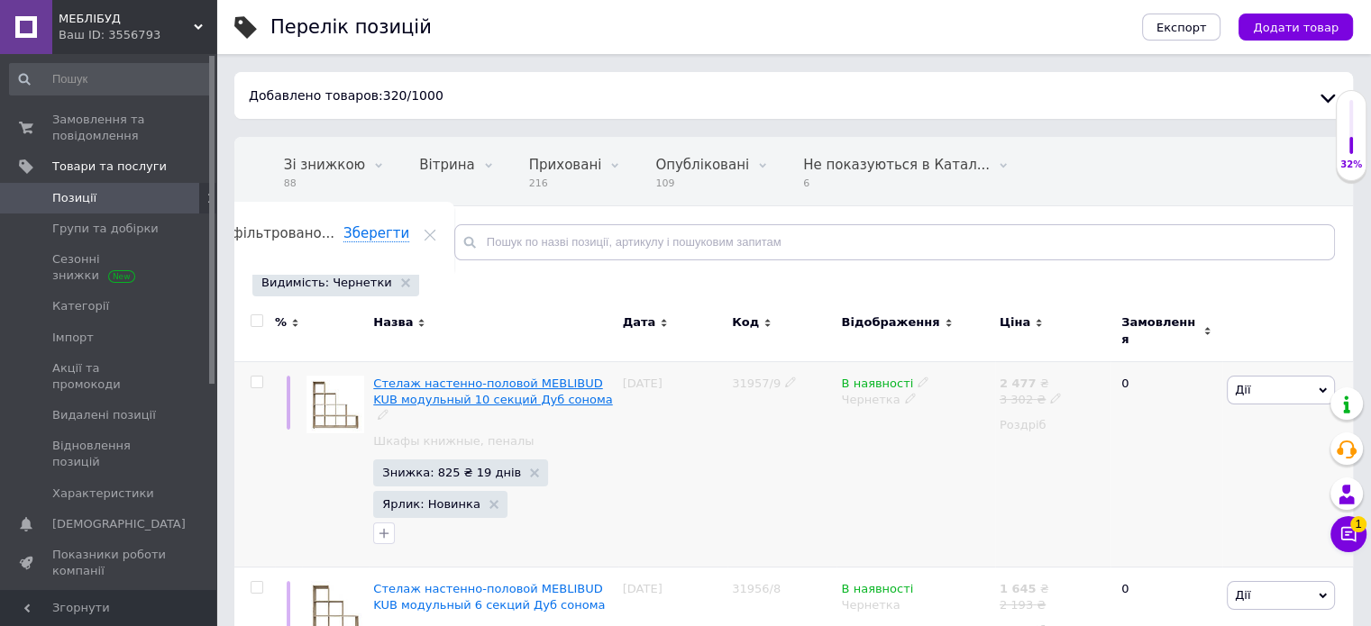
click at [462, 377] on span "Стелаж настенно-половой MEBLIBUD KUB модульный 10 секций Дуб сонома" at bounding box center [492, 392] width 239 height 30
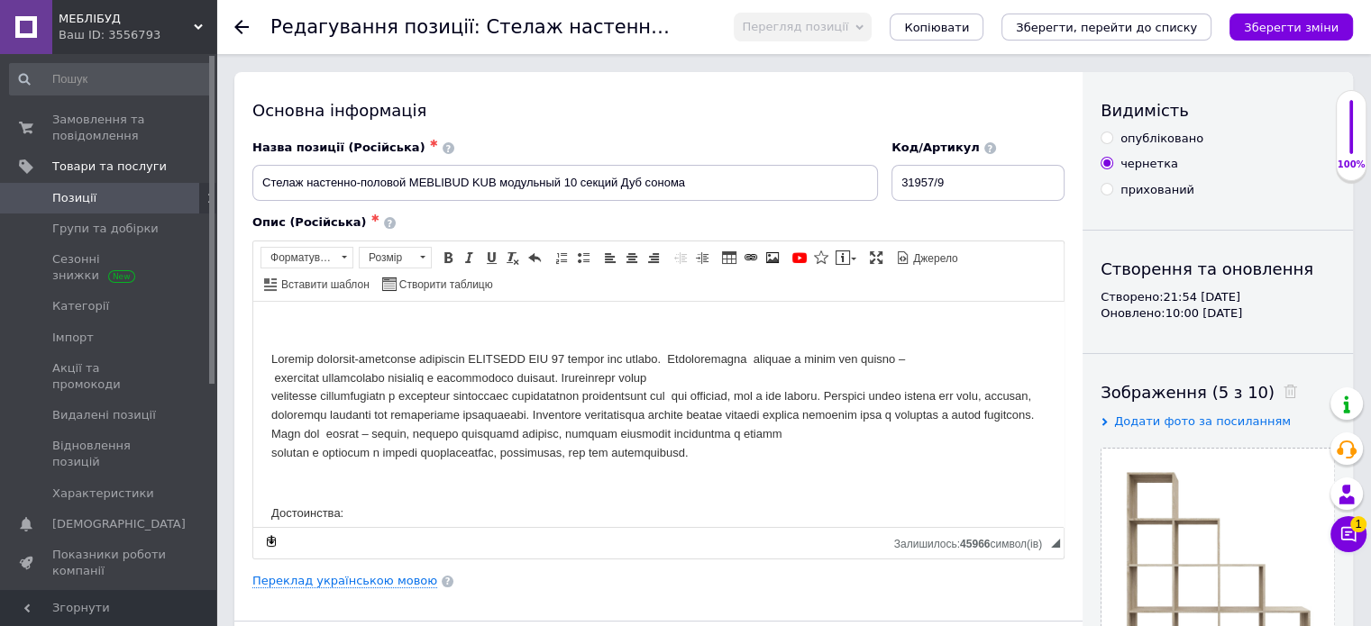
click at [1142, 141] on div "опубліковано" at bounding box center [1161, 139] width 83 height 16
click at [1112, 141] on input "опубліковано" at bounding box center [1106, 138] width 12 height 12
radio input "true"
click at [1143, 30] on icon "Зберегти, перейти до списку" at bounding box center [1106, 28] width 181 height 14
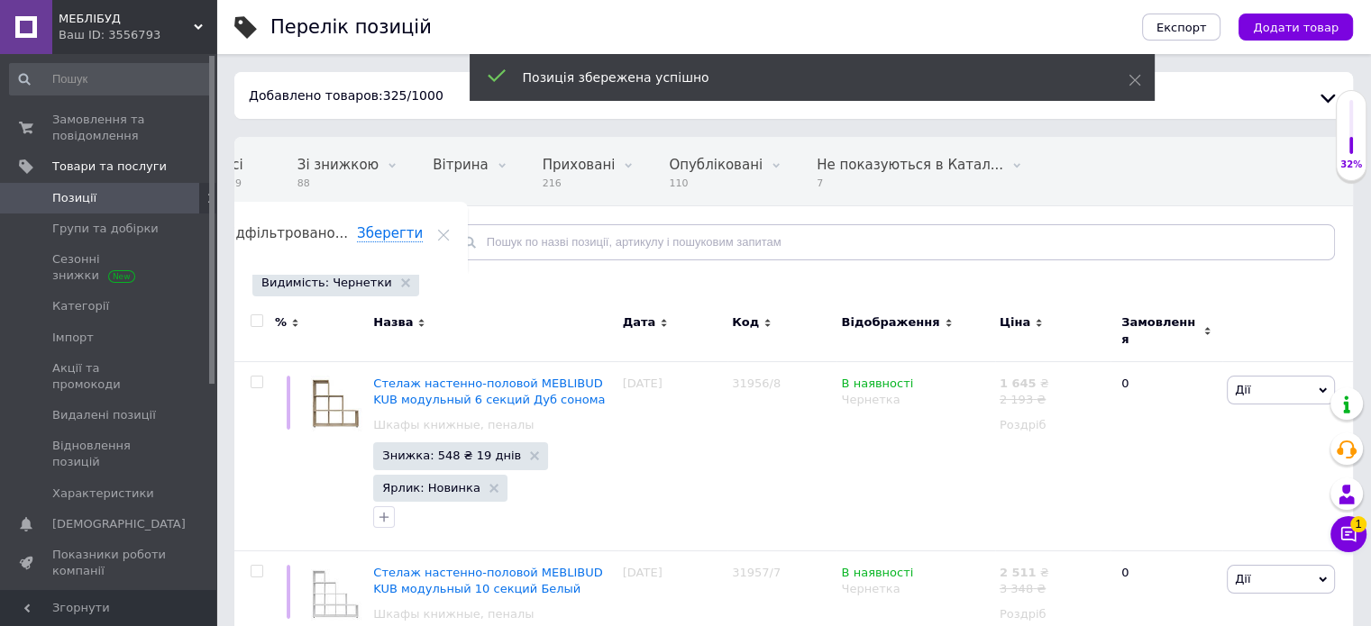
scroll to position [0, 43]
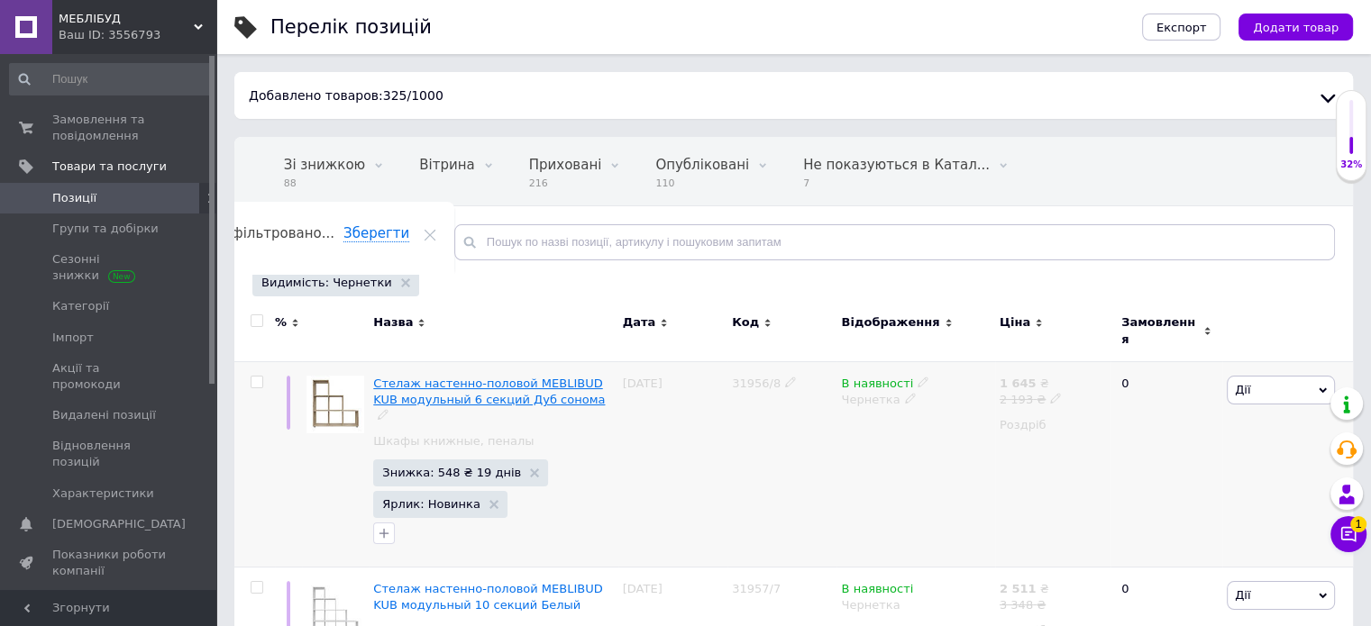
click at [429, 377] on span "Стелаж настенно-половой MEBLIBUD KUB модульный 6 секций Дуб сонома" at bounding box center [489, 392] width 232 height 30
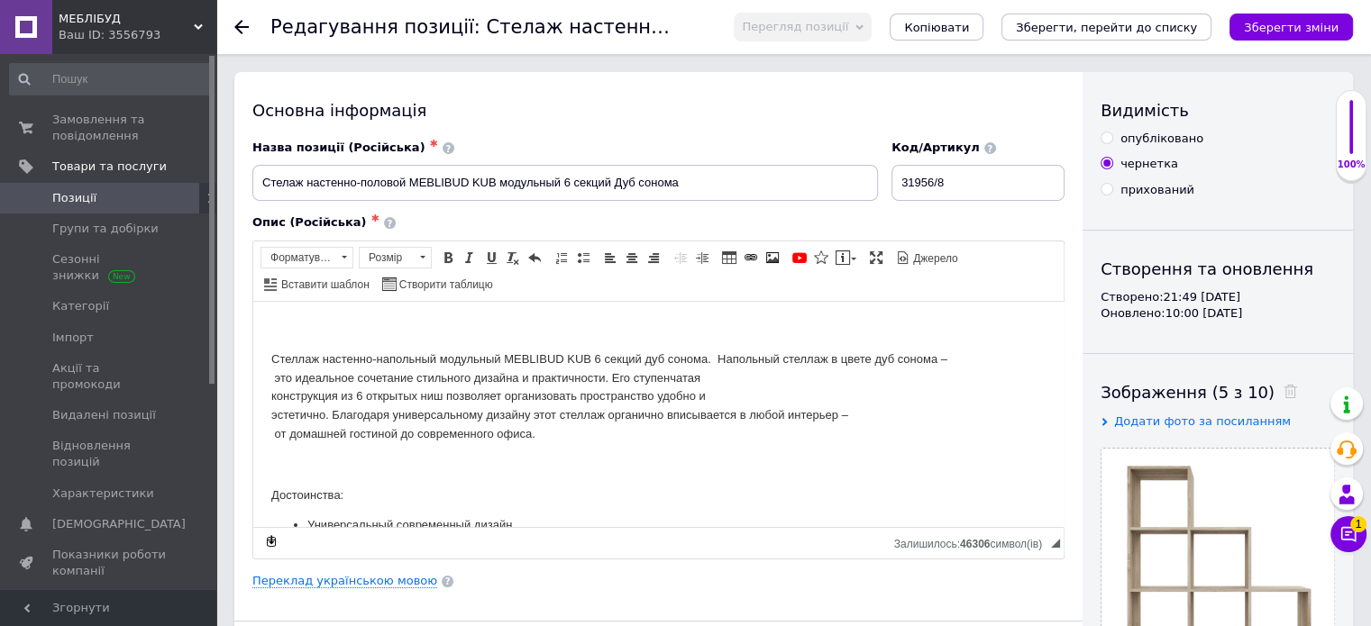
click at [1144, 140] on div "опубліковано" at bounding box center [1161, 139] width 83 height 16
click at [1112, 140] on input "опубліковано" at bounding box center [1106, 138] width 12 height 12
radio input "true"
click at [1135, 29] on icon "Зберегти, перейти до списку" at bounding box center [1106, 28] width 181 height 14
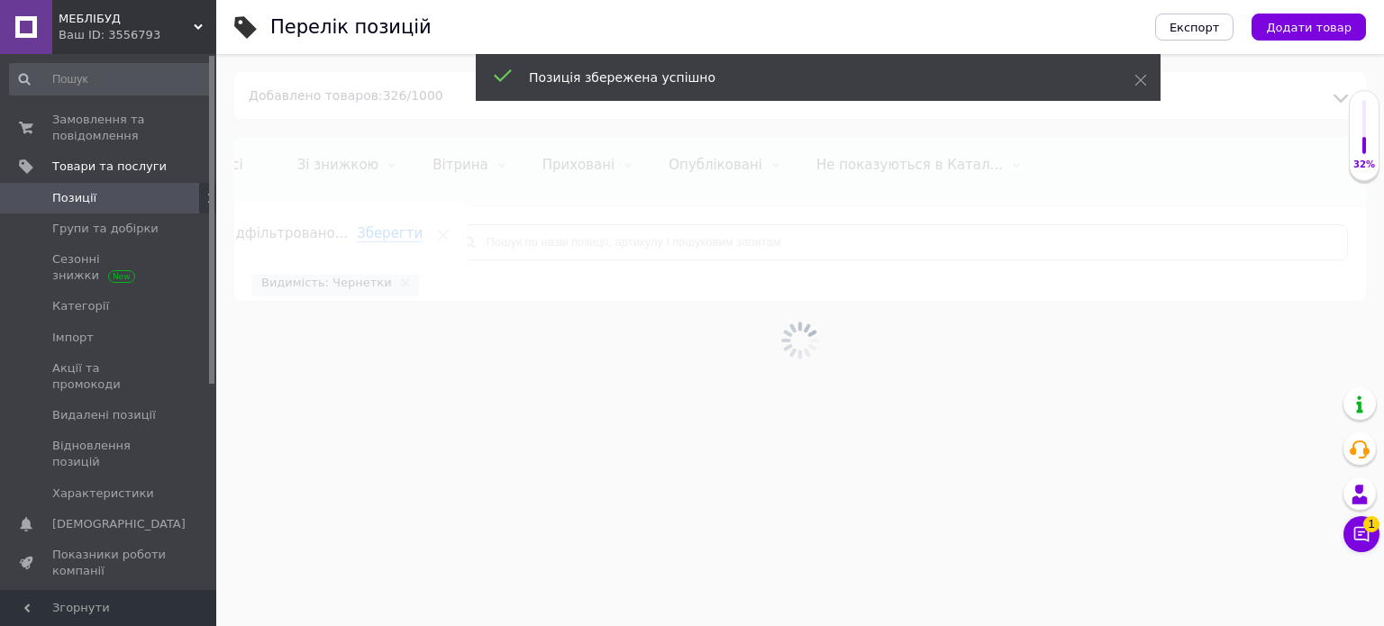
scroll to position [0, 43]
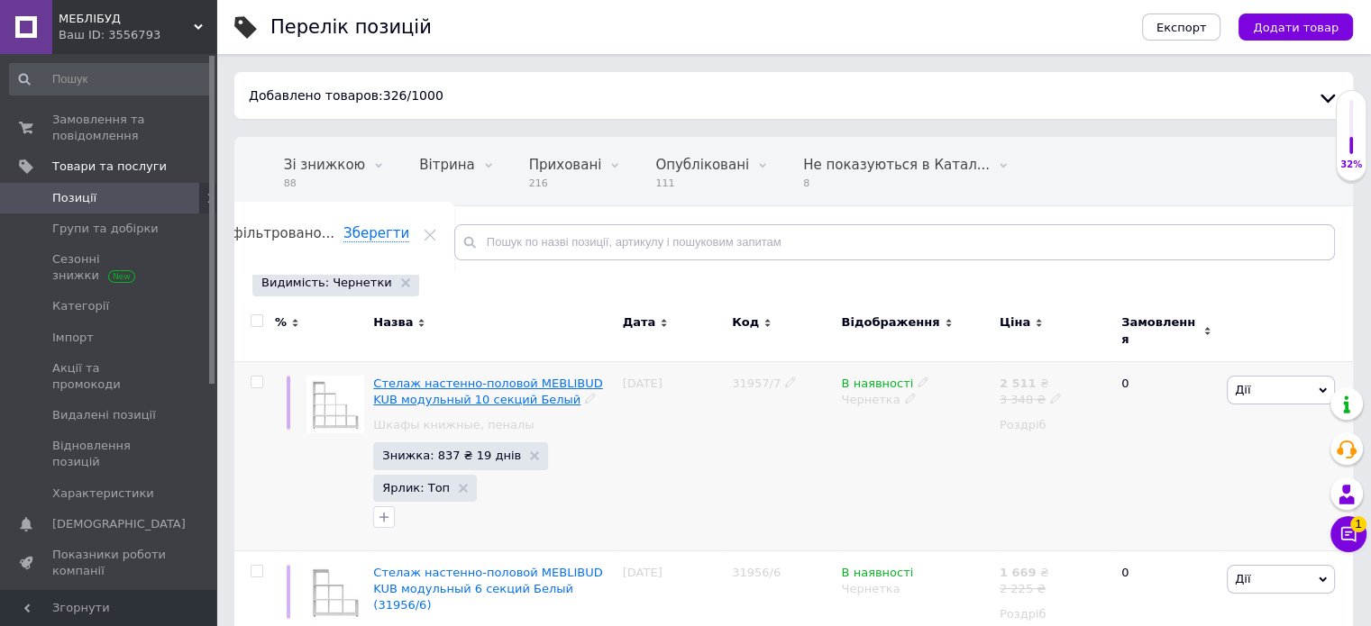
click at [415, 388] on span "Стелаж настенно-половой MEBLIBUD KUB модульный 10 секций Белый" at bounding box center [487, 392] width 229 height 30
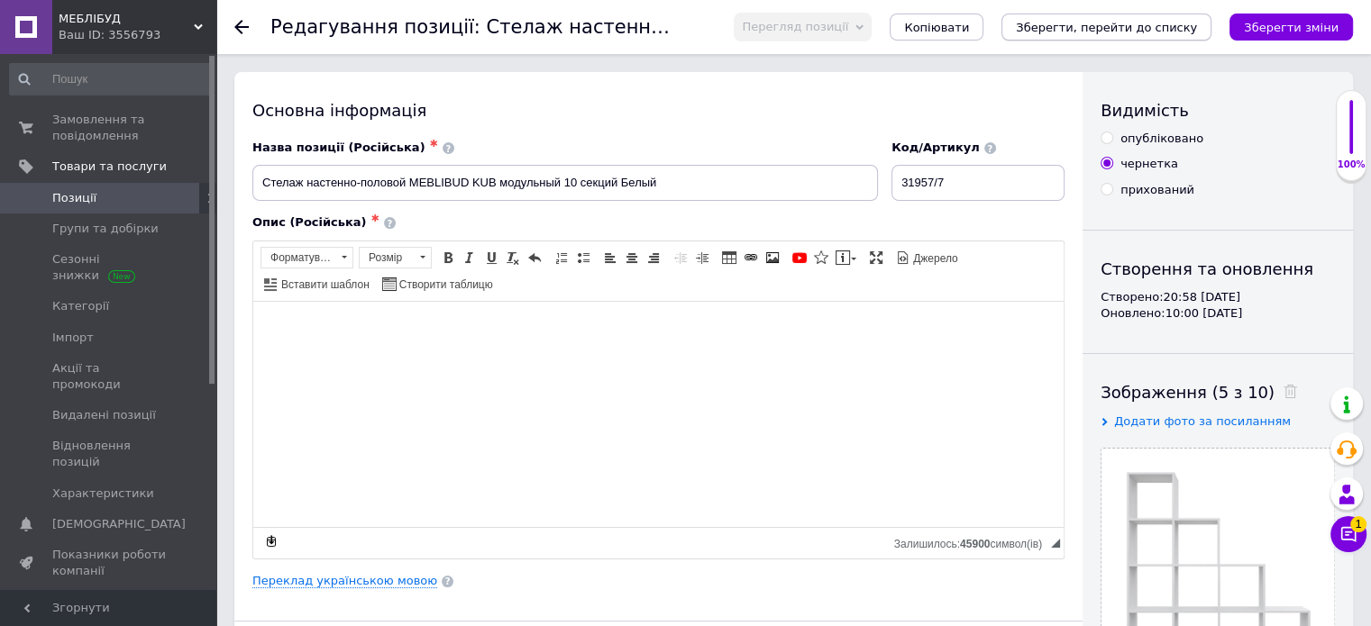
click at [1146, 24] on icon "Зберегти, перейти до списку" at bounding box center [1106, 28] width 181 height 14
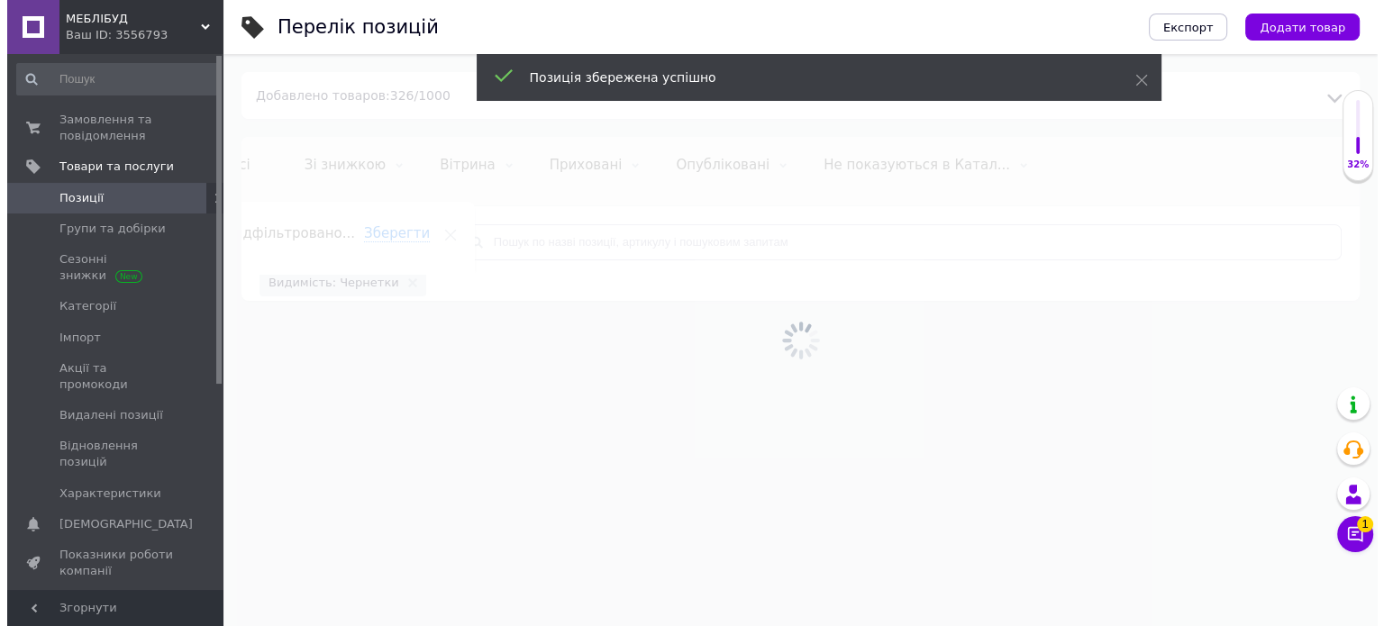
scroll to position [0, 43]
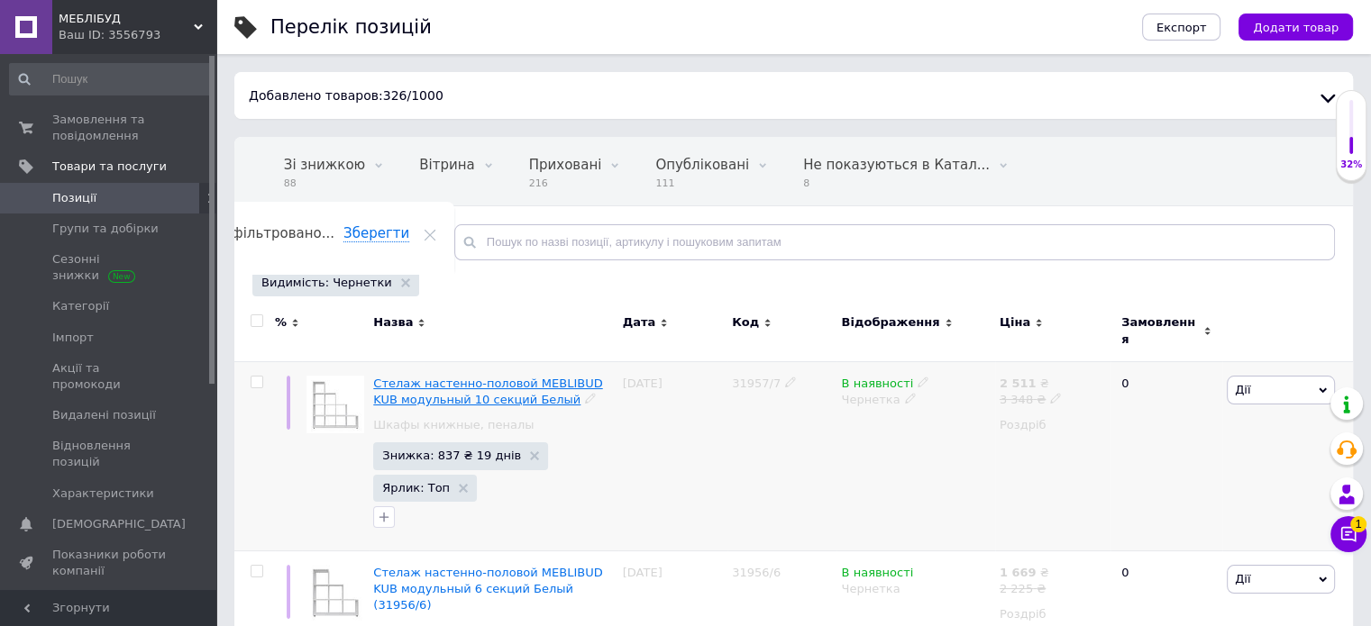
click at [404, 377] on span "Стелаж настенно-половой MEBLIBUD KUB модульный 10 секций Белый" at bounding box center [487, 392] width 229 height 30
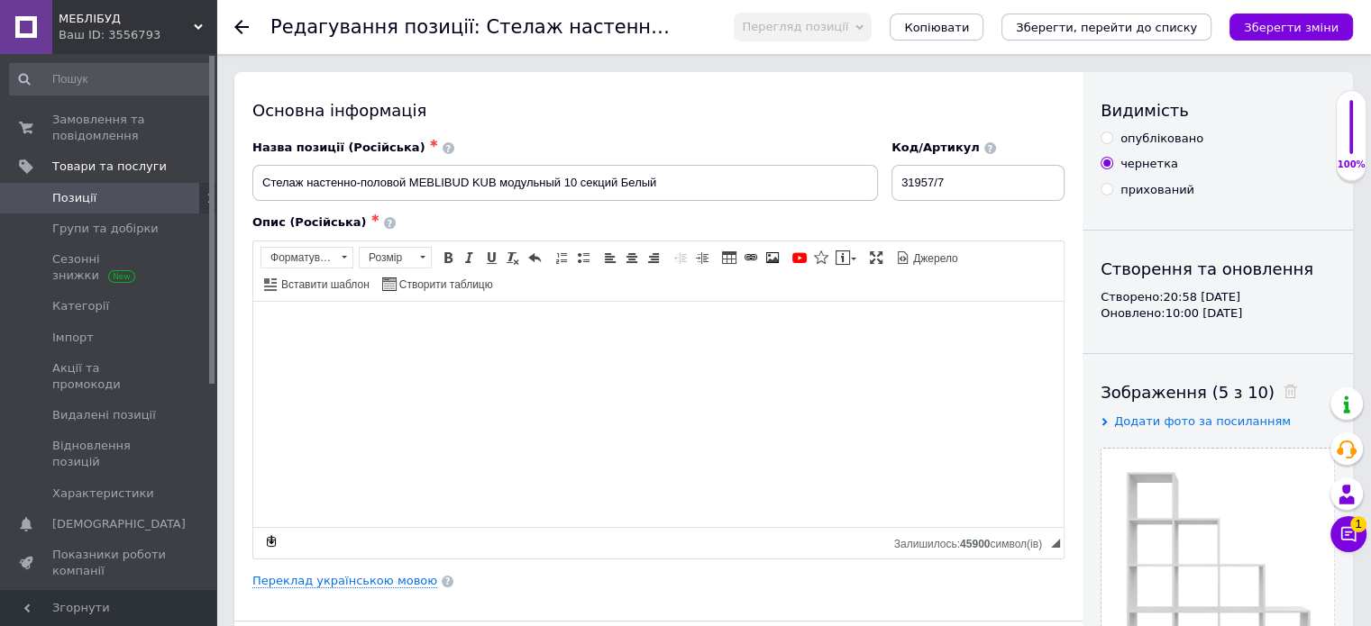
click at [1126, 140] on div "опубліковано" at bounding box center [1161, 139] width 83 height 16
click at [1112, 140] on input "опубліковано" at bounding box center [1106, 138] width 12 height 12
radio input "true"
click at [1141, 24] on icon "Зберегти, перейти до списку" at bounding box center [1106, 28] width 181 height 14
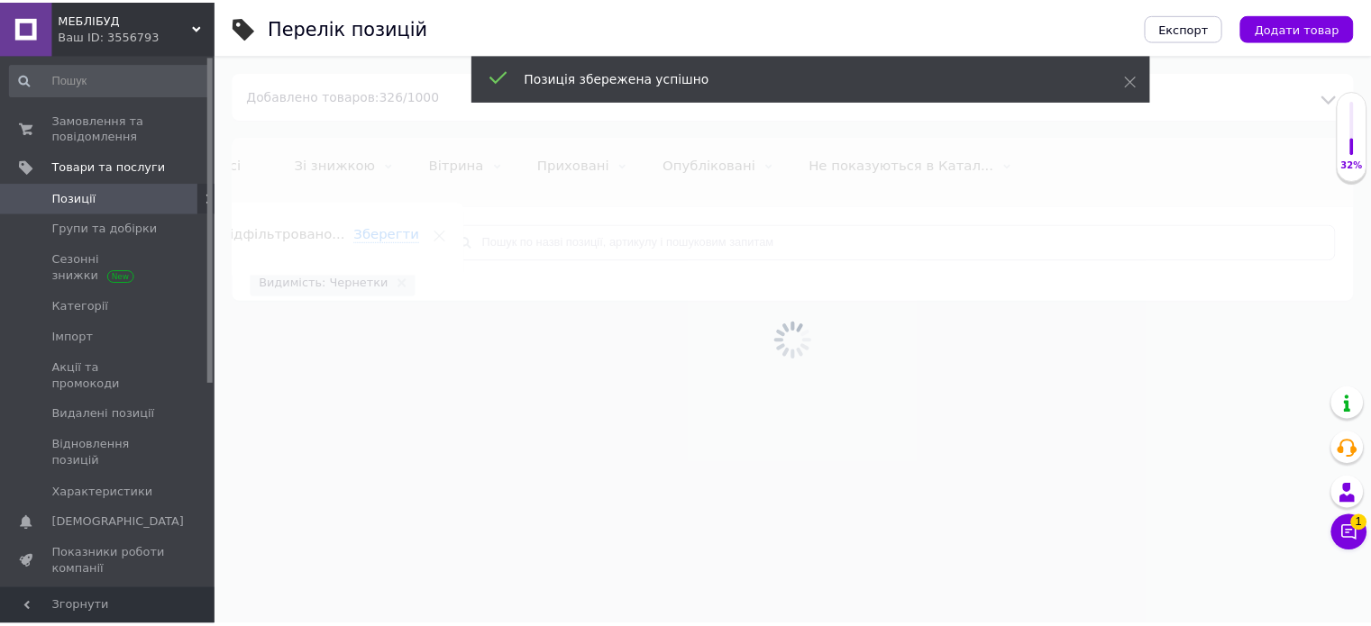
scroll to position [0, 43]
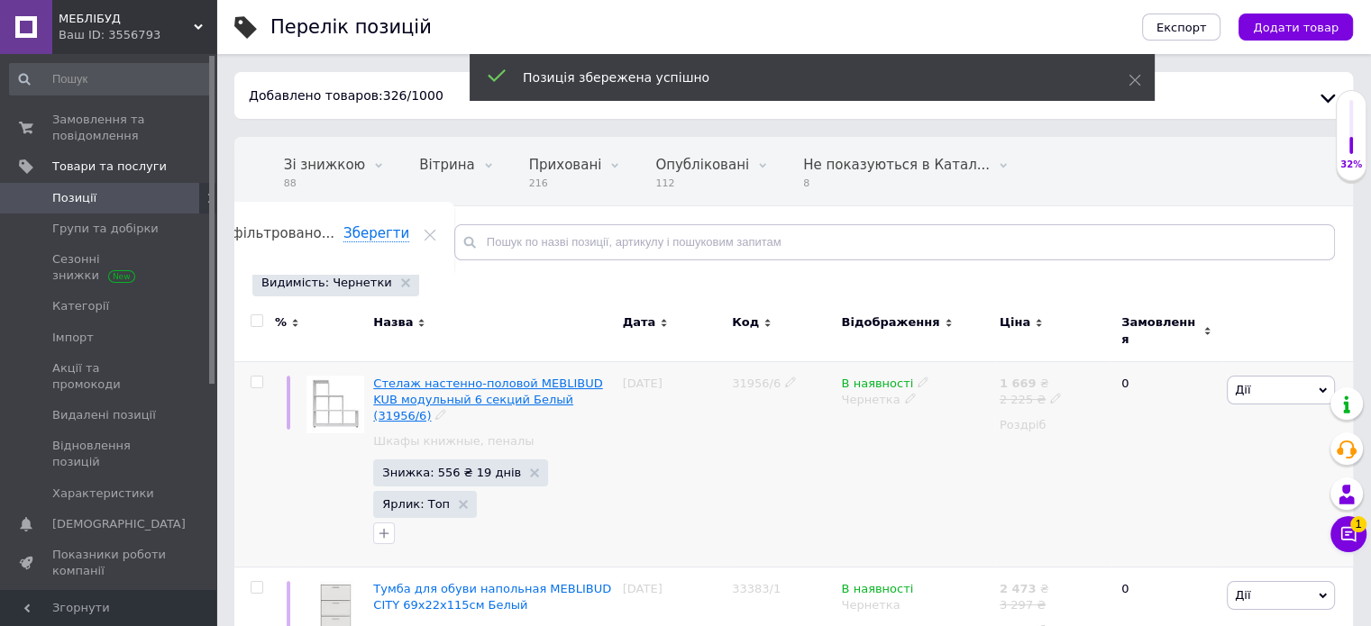
click at [409, 379] on span "Стелаж настенно-половой MEBLIBUD KUB модульный 6 секций Белый (31956/6)" at bounding box center [487, 400] width 229 height 46
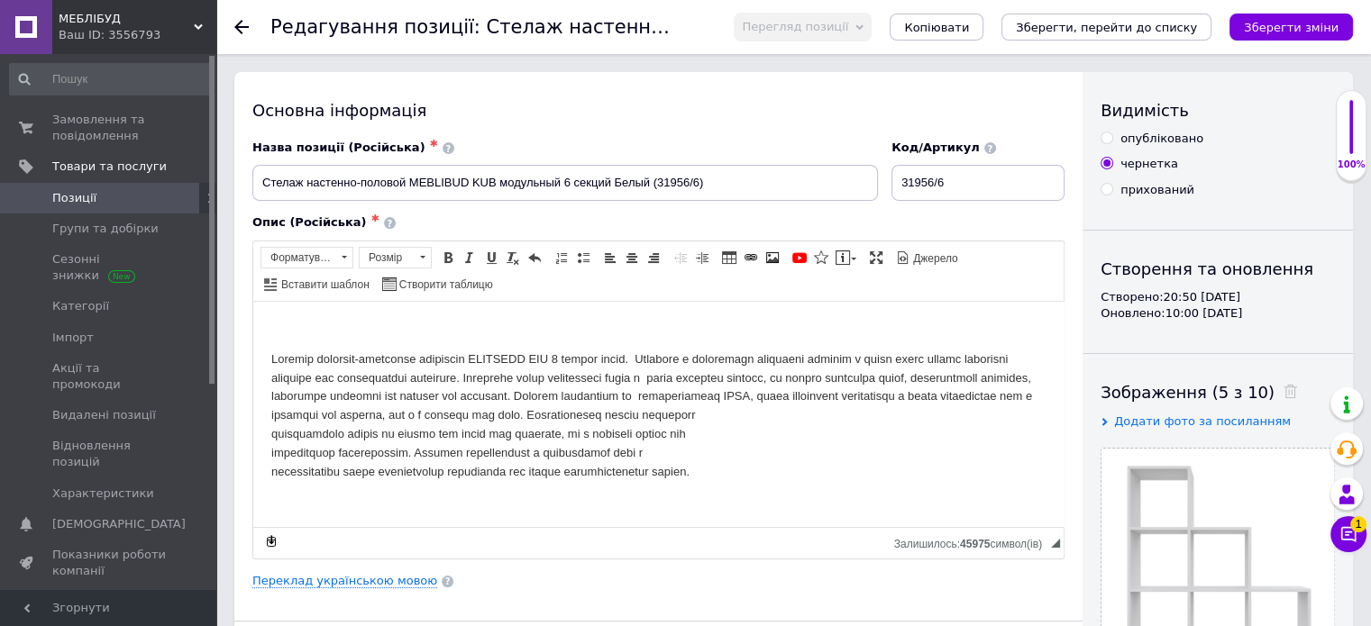
click at [1143, 134] on div "опубліковано" at bounding box center [1161, 139] width 83 height 16
click at [1112, 134] on input "опубліковано" at bounding box center [1106, 138] width 12 height 12
radio input "true"
click at [1136, 28] on icon "Зберегти, перейти до списку" at bounding box center [1106, 28] width 181 height 14
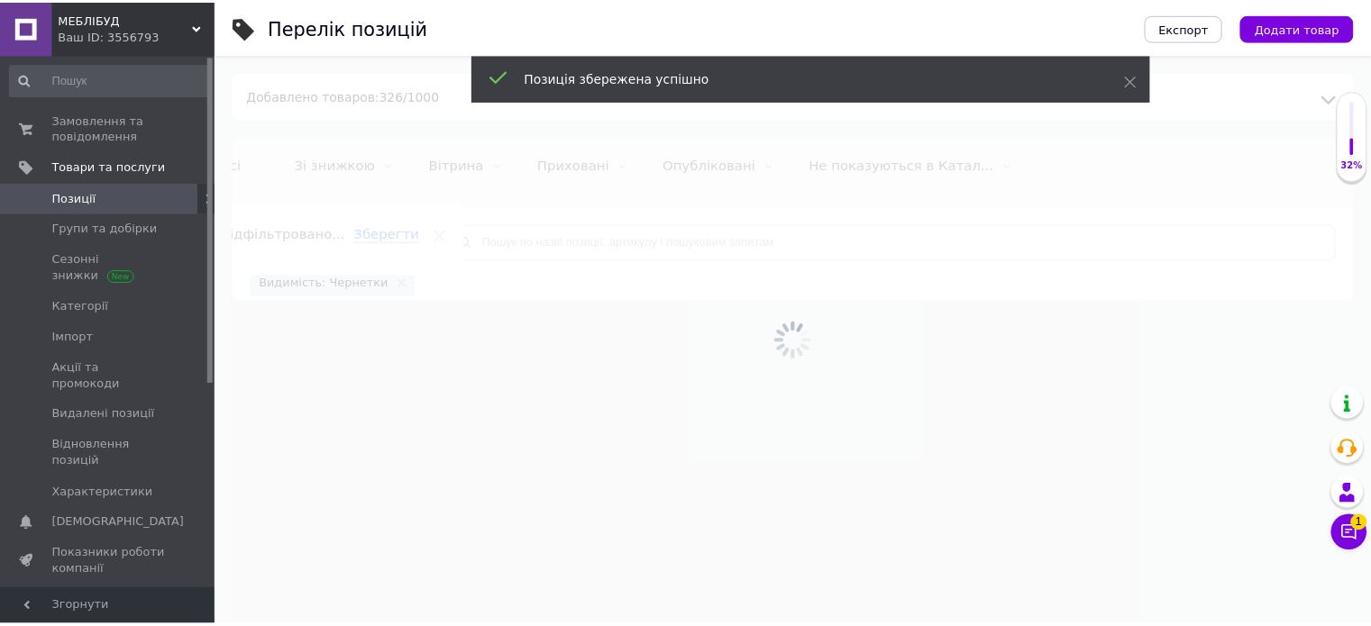
scroll to position [0, 43]
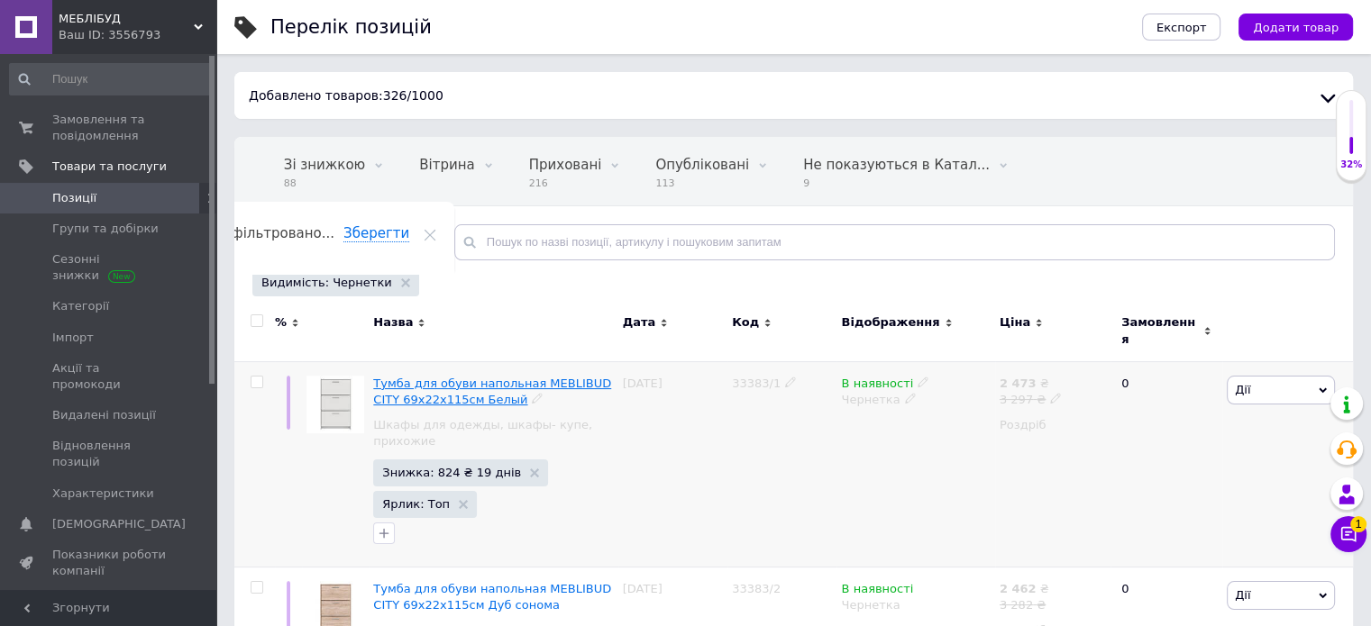
click at [446, 377] on span "Тумба для обуви напольная MEBLIBUD CITY 69х22х115cм Белый" at bounding box center [492, 392] width 238 height 30
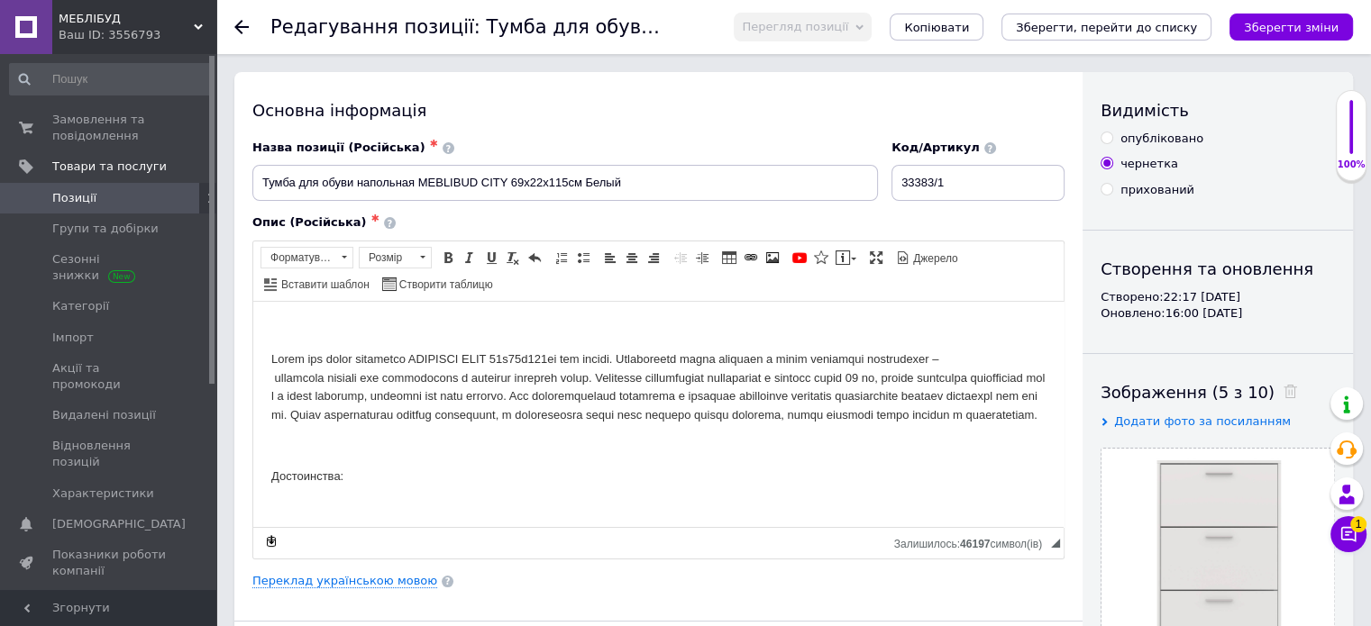
click at [1130, 141] on div "опубліковано" at bounding box center [1161, 139] width 83 height 16
click at [1112, 141] on input "опубліковано" at bounding box center [1106, 138] width 12 height 12
radio input "true"
click at [1140, 24] on icon "Зберегти, перейти до списку" at bounding box center [1106, 28] width 181 height 14
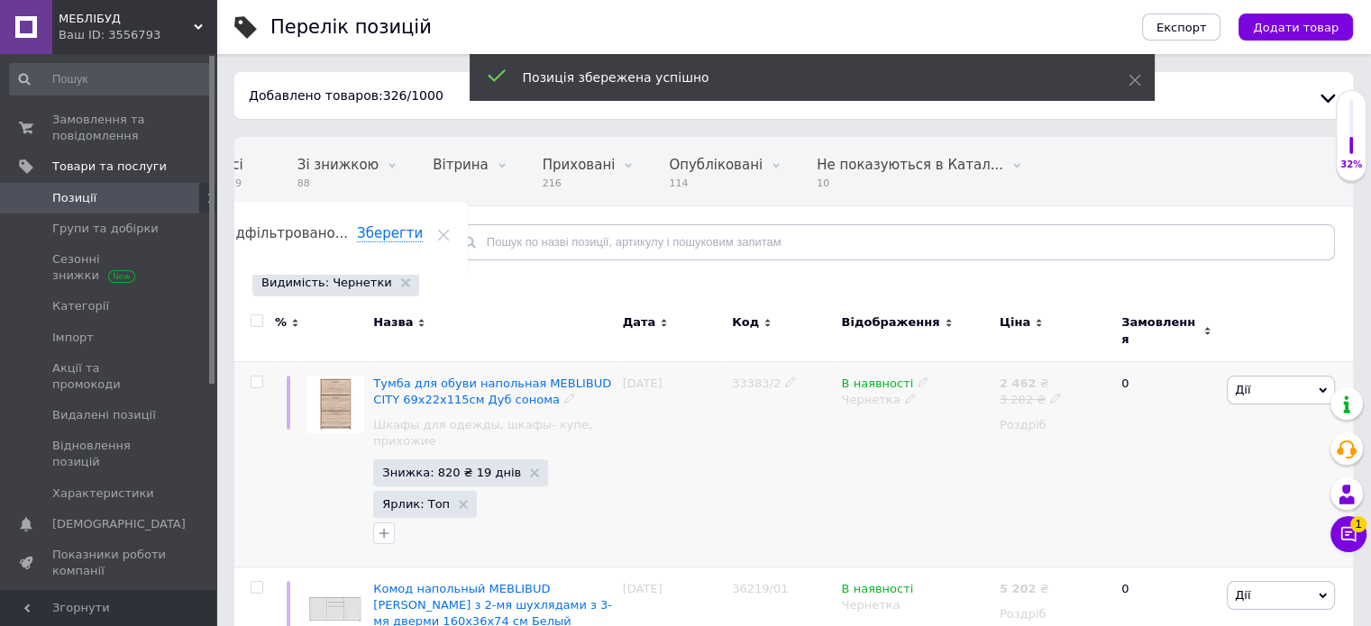
scroll to position [0, 43]
click at [443, 377] on span "Тумба для обуви напольная MEBLIBUD CITY 69х22х115cм Дуб сонома" at bounding box center [492, 392] width 238 height 30
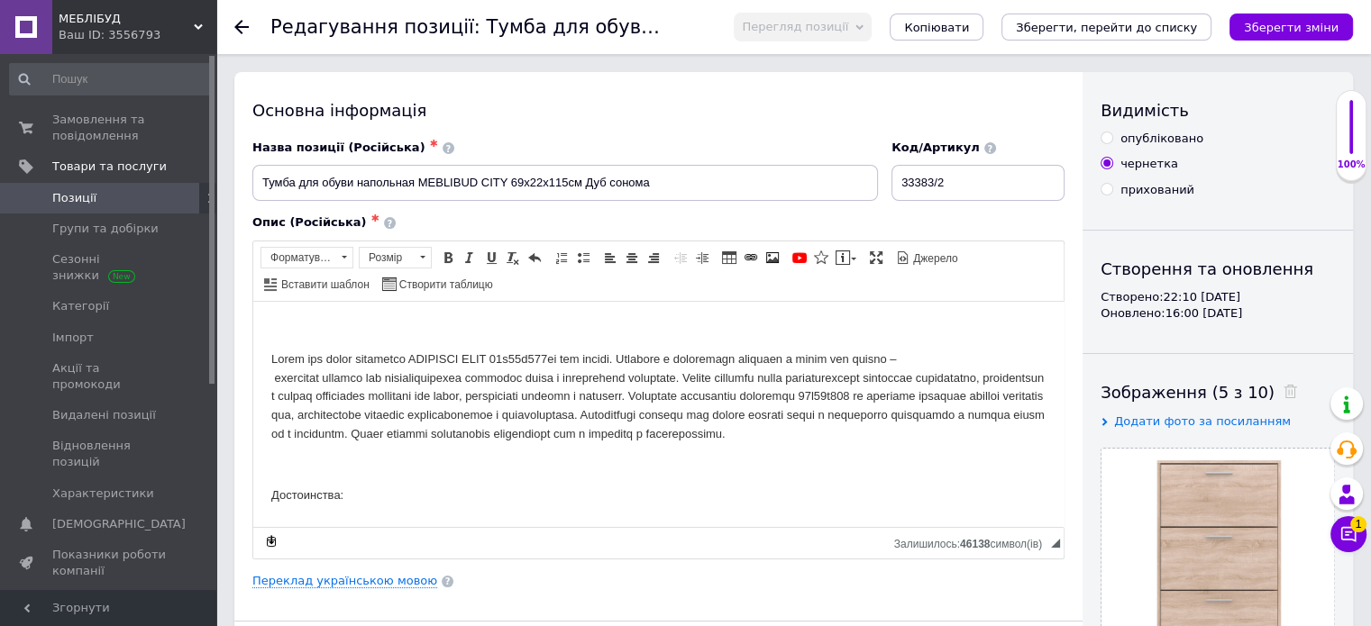
click at [1158, 140] on div "опубліковано" at bounding box center [1161, 139] width 83 height 16
click at [1112, 140] on input "опубліковано" at bounding box center [1106, 138] width 12 height 12
radio input "true"
click at [1136, 28] on icon "Зберегти, перейти до списку" at bounding box center [1106, 28] width 181 height 14
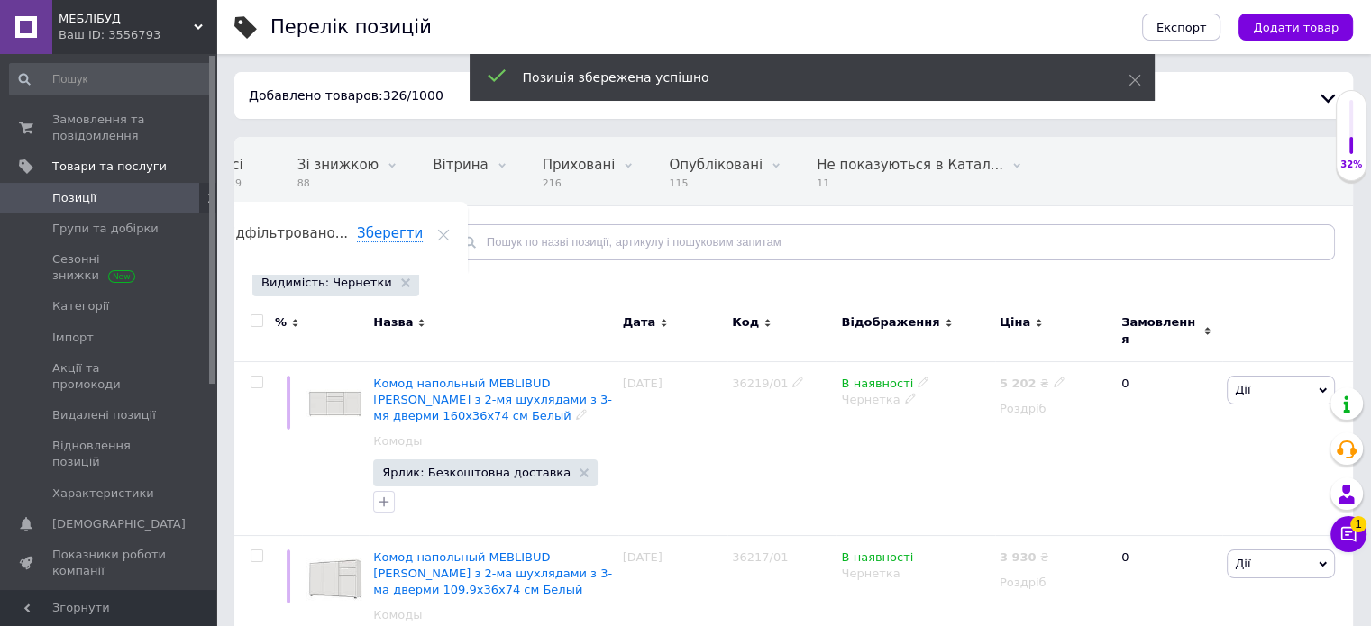
scroll to position [0, 43]
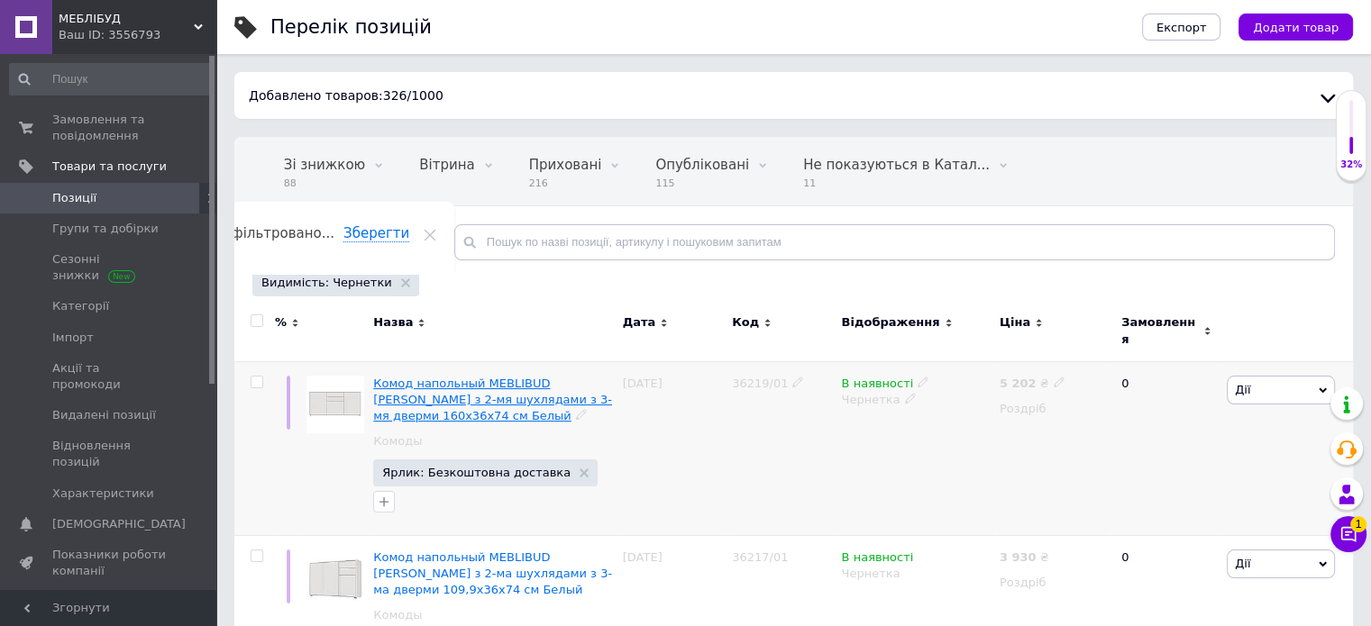
click at [434, 378] on span "Комод напольный MEBLIBUD [PERSON_NAME] з 2-мя шухлядами з 3-мя дверми 160x36x74…" at bounding box center [492, 400] width 239 height 46
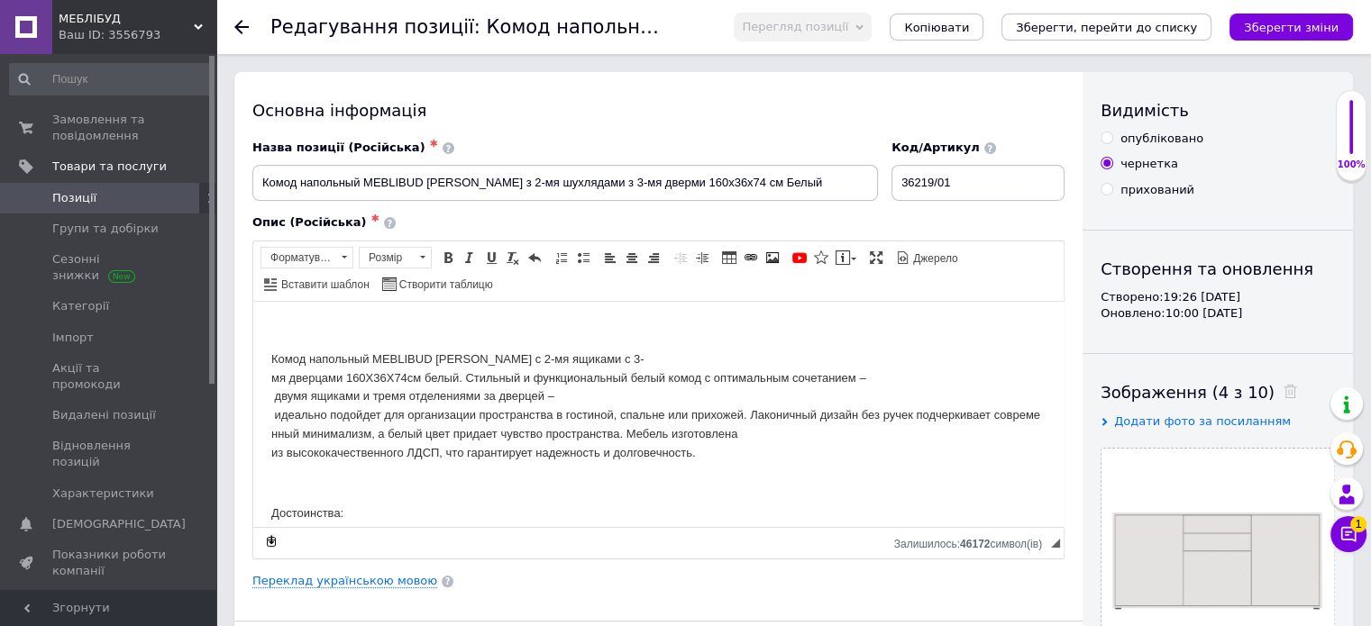
click at [1143, 138] on div "опубліковано" at bounding box center [1161, 139] width 83 height 16
click at [1112, 138] on input "опубліковано" at bounding box center [1106, 138] width 12 height 12
radio input "true"
click at [1143, 28] on icon "Зберегти, перейти до списку" at bounding box center [1106, 28] width 181 height 14
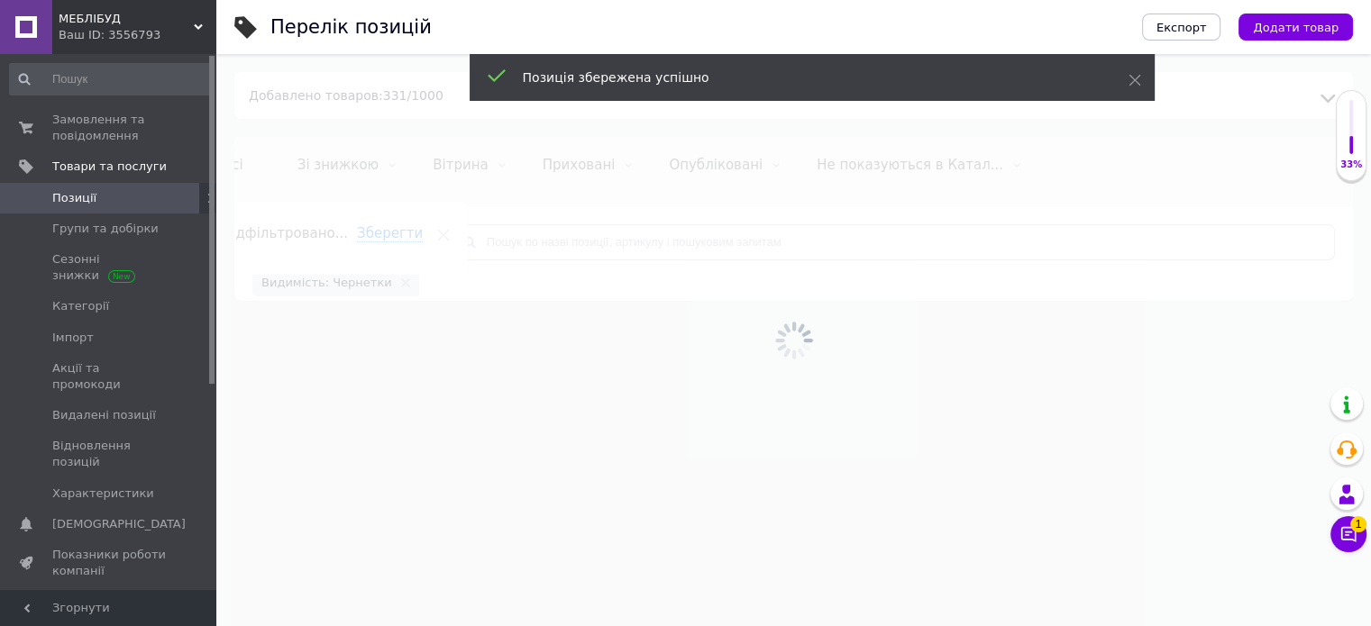
scroll to position [0, 43]
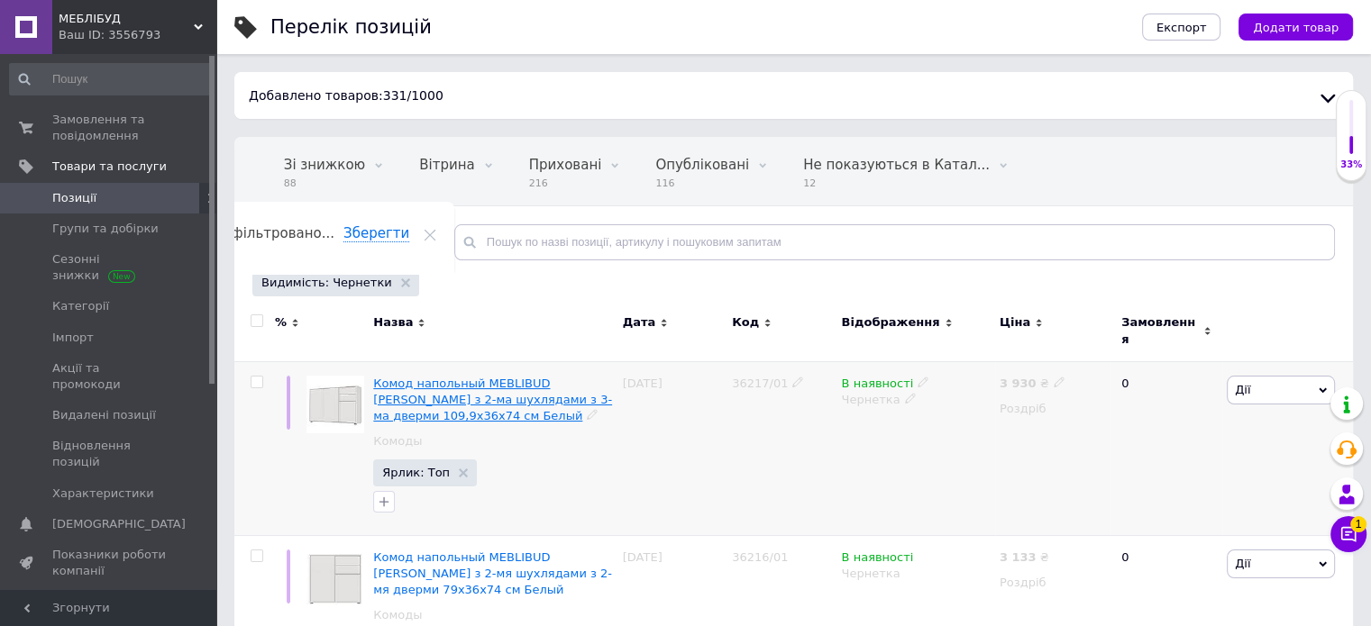
click at [496, 377] on span "Комод напольный MEBLIBUD [PERSON_NAME] з 2-ма шухлядами з 3-ма дверми 109,9x36x…" at bounding box center [492, 400] width 239 height 46
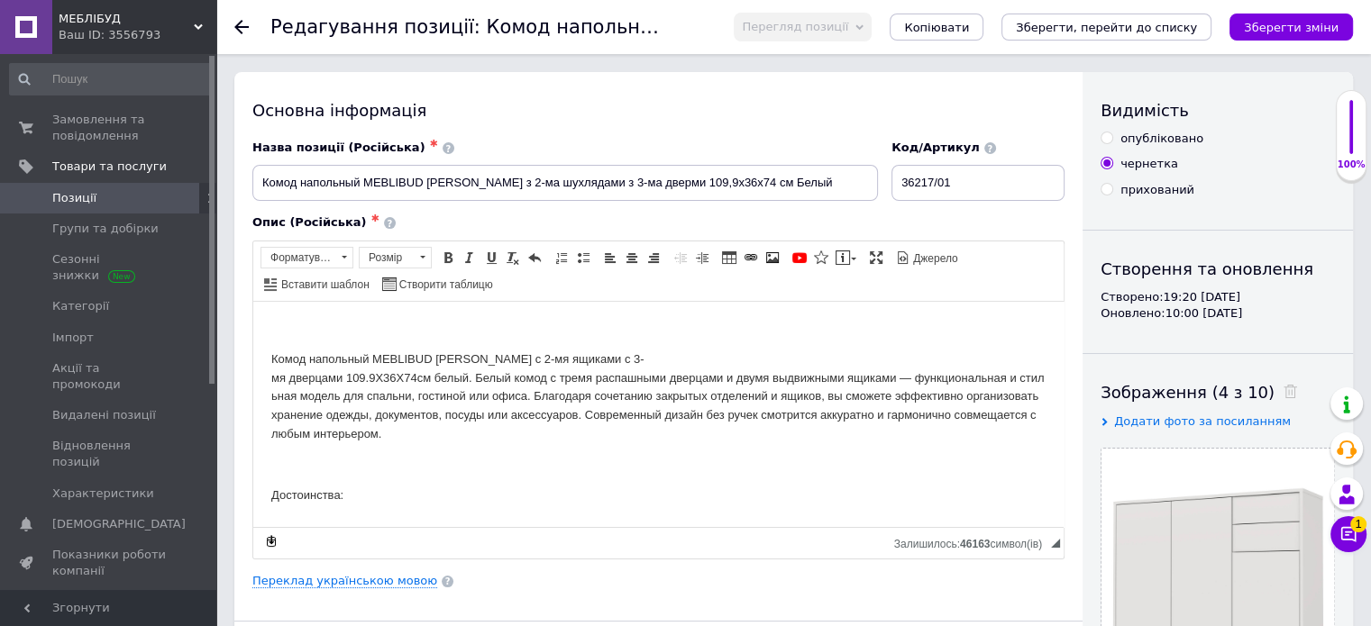
click at [1138, 140] on div "опубліковано" at bounding box center [1161, 139] width 83 height 16
click at [1112, 140] on input "опубліковано" at bounding box center [1106, 138] width 12 height 12
radio input "true"
click at [1160, 22] on icon "Зберегти, перейти до списку" at bounding box center [1106, 28] width 181 height 14
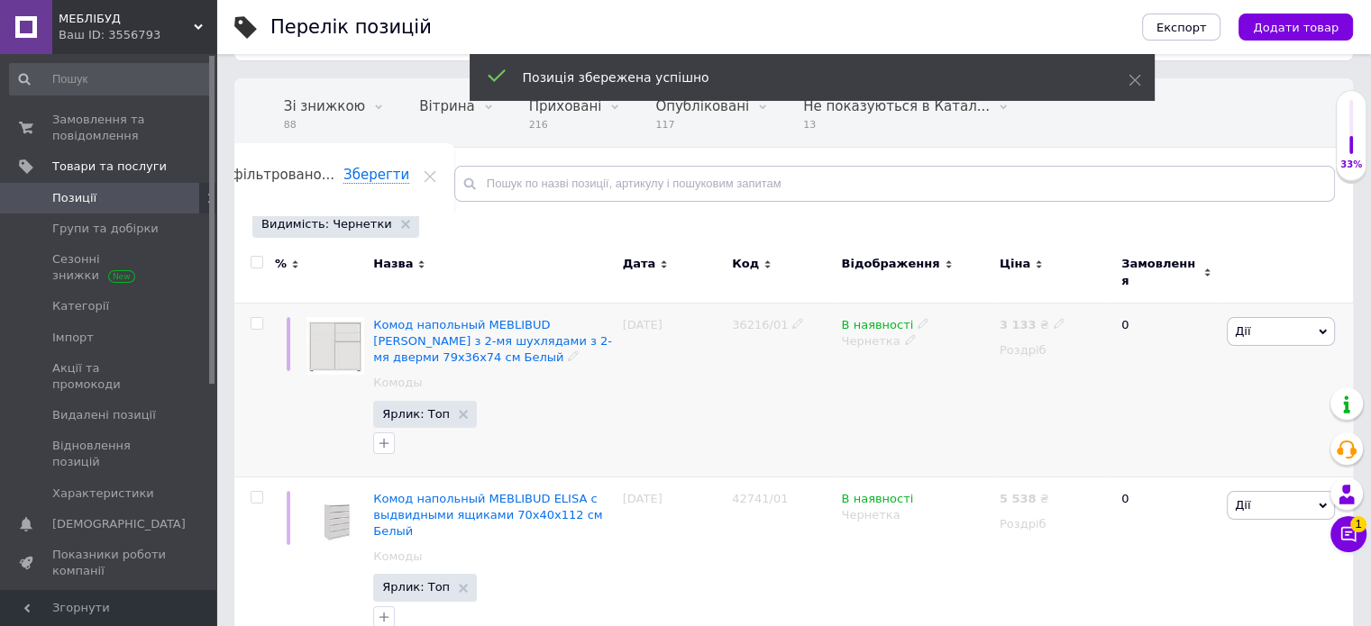
scroll to position [90, 0]
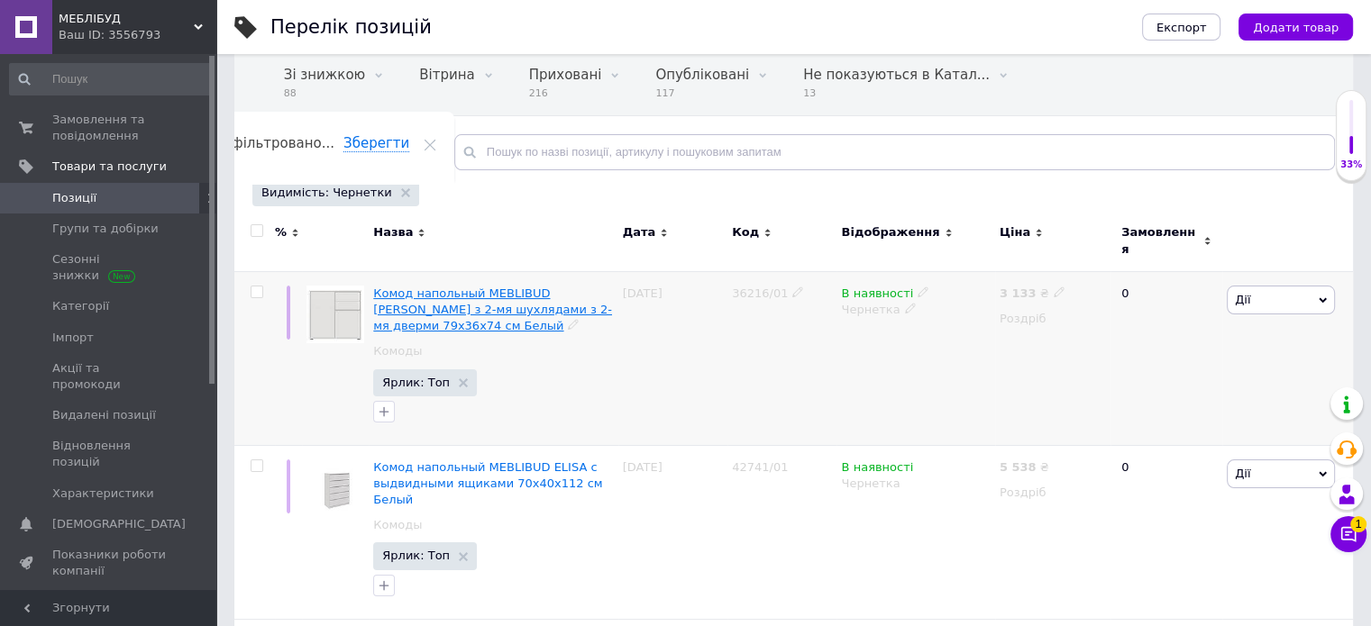
click at [502, 287] on span "Комод напольный MEBLIBUD [PERSON_NAME] з 2-мя шухлядами з 2-мя дверми 79x36x74 …" at bounding box center [492, 310] width 239 height 46
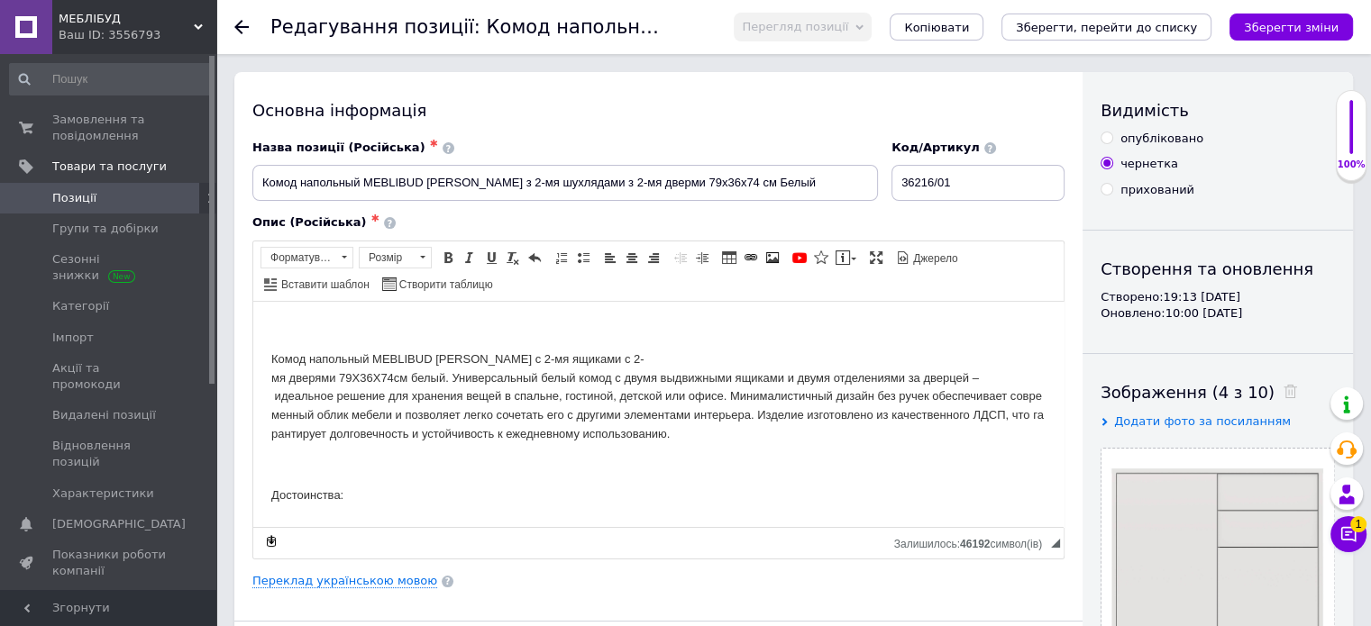
click at [1161, 136] on div "опубліковано" at bounding box center [1161, 139] width 83 height 16
click at [1112, 136] on input "опубліковано" at bounding box center [1106, 138] width 12 height 12
radio input "true"
click at [1158, 30] on icon "Зберегти, перейти до списку" at bounding box center [1106, 28] width 181 height 14
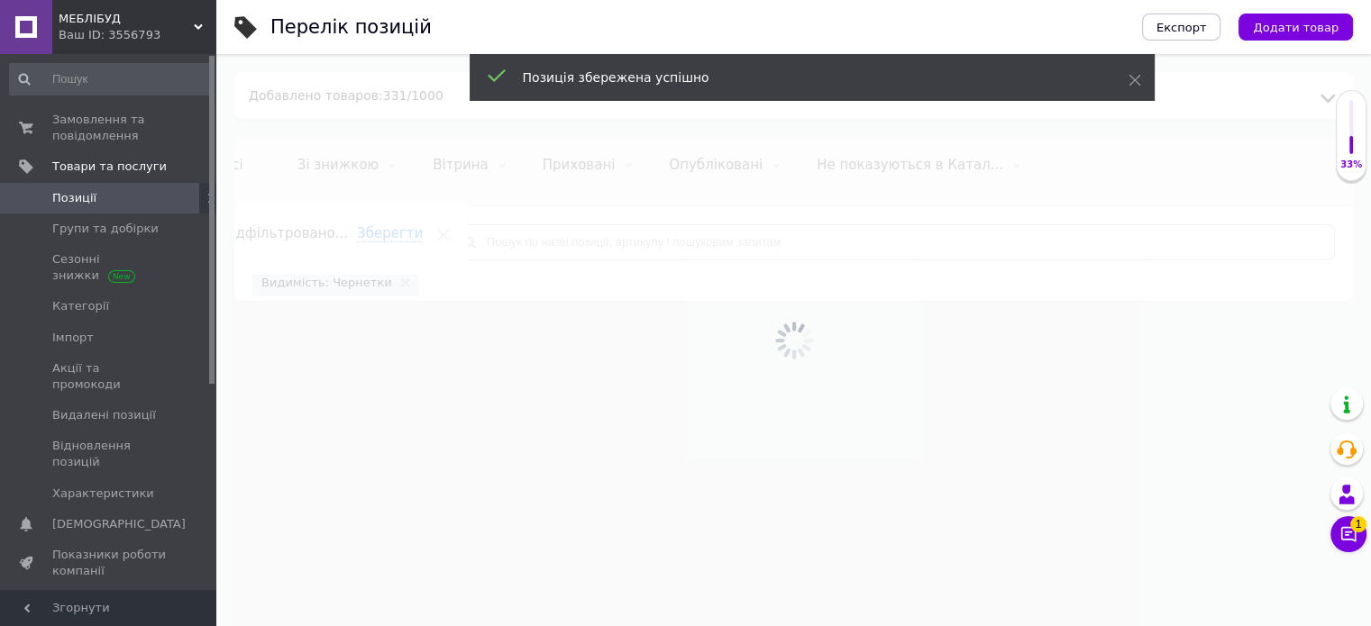
scroll to position [0, 43]
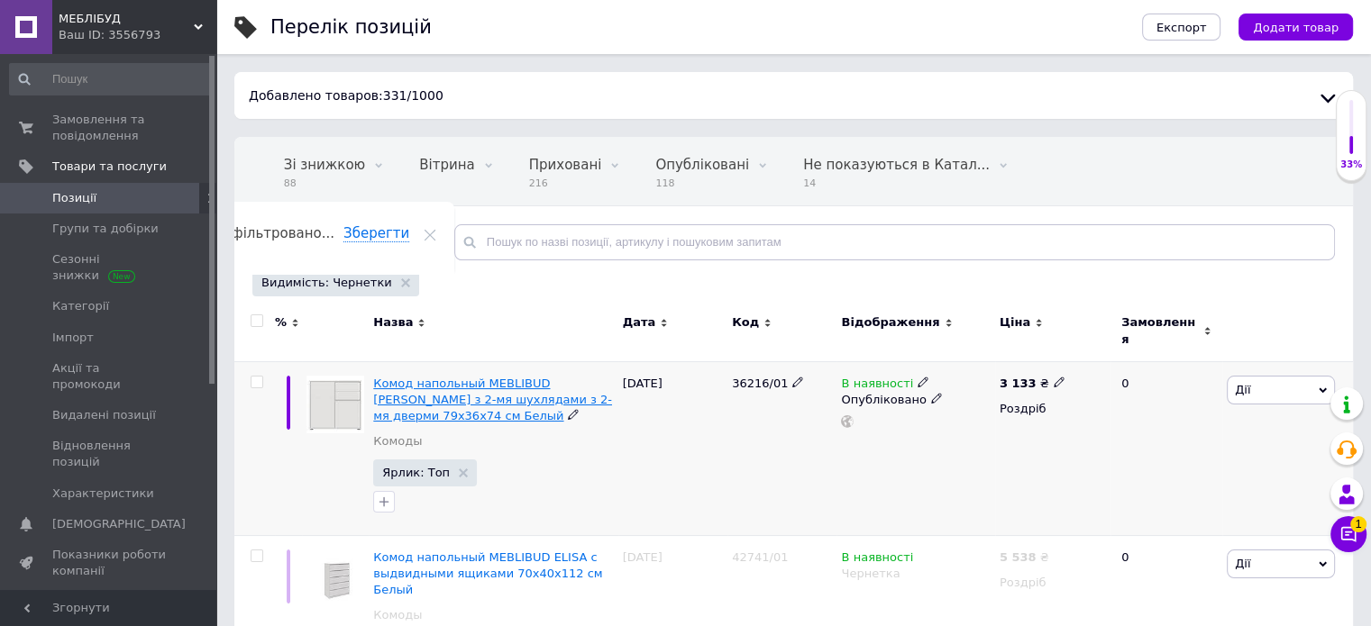
click at [439, 377] on span "Комод напольный MEBLIBUD [PERSON_NAME] з 2-мя шухлядами з 2-мя дверми 79x36x74 …" at bounding box center [492, 400] width 239 height 46
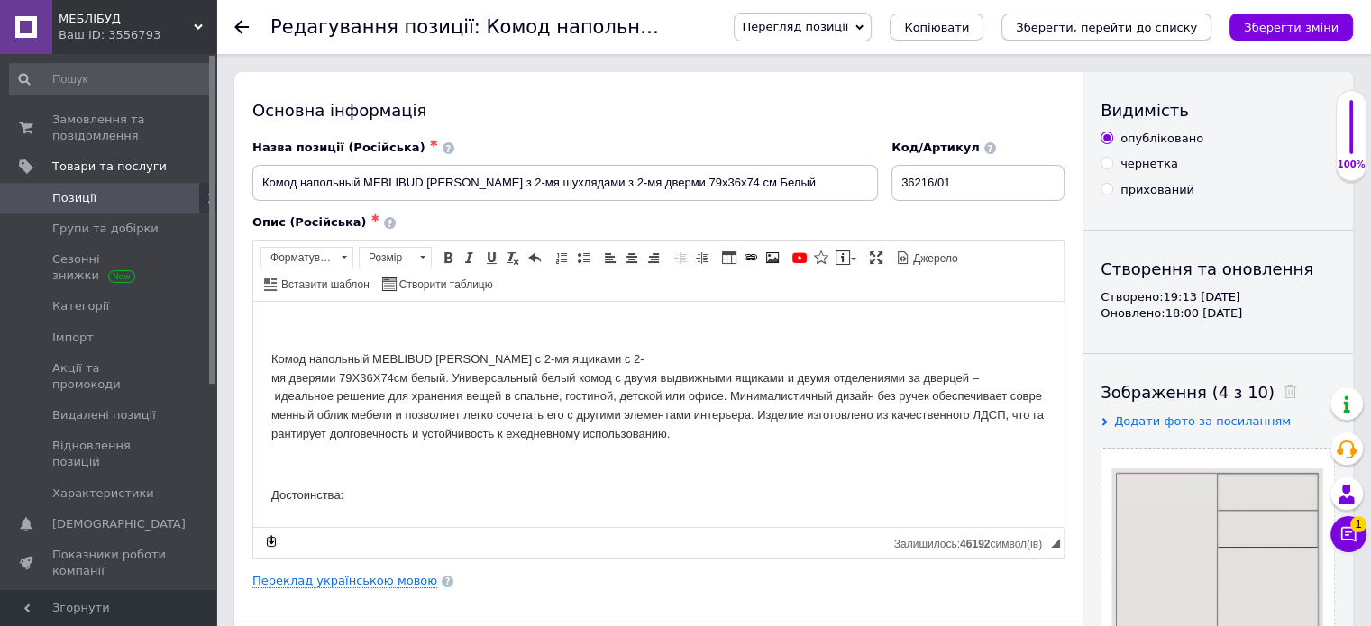
click at [1126, 26] on icon "Зберегти, перейти до списку" at bounding box center [1106, 28] width 181 height 14
